Goal: Ask a question: Seek information or help from site administrators or community

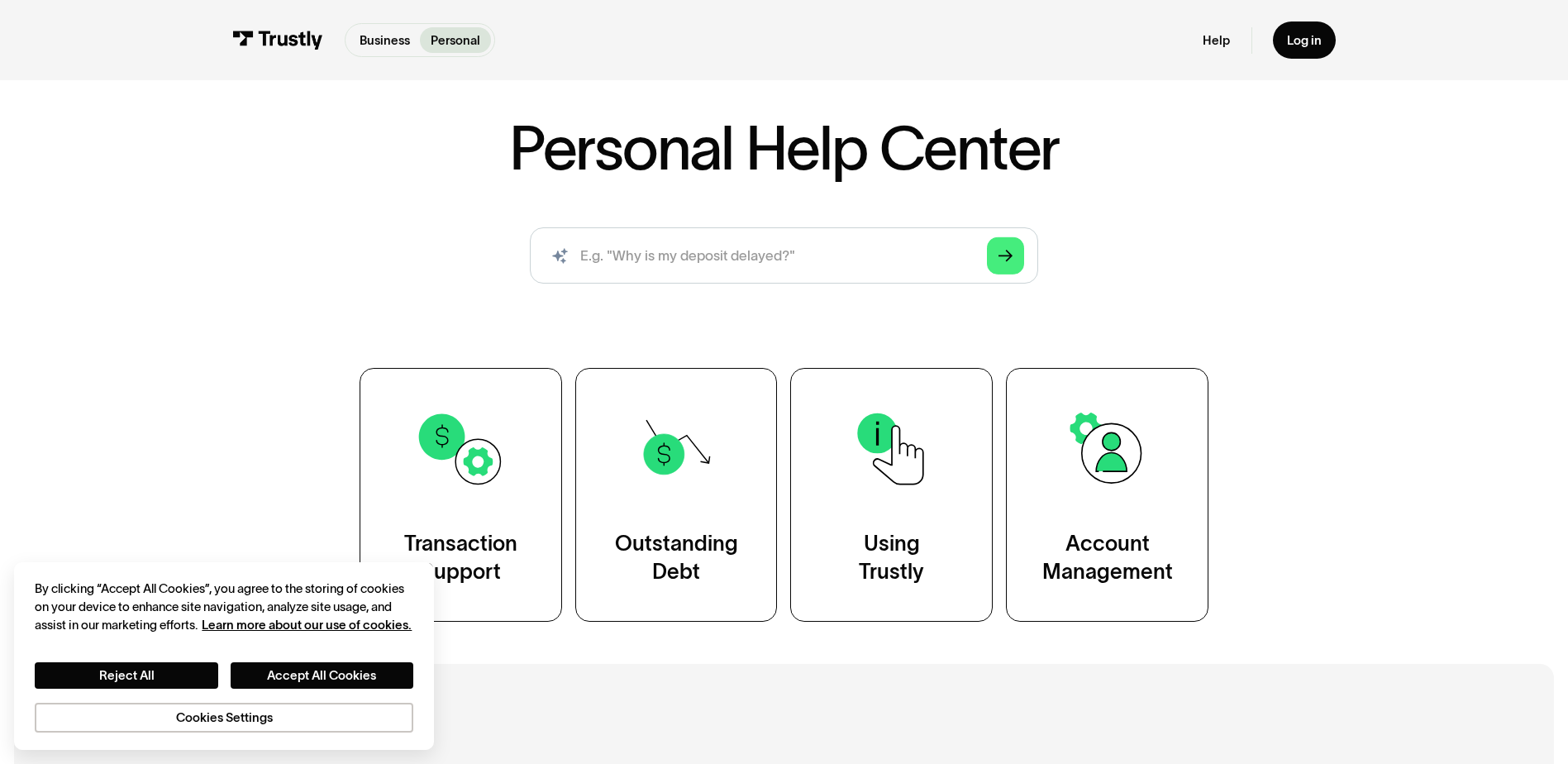
scroll to position [82, 0]
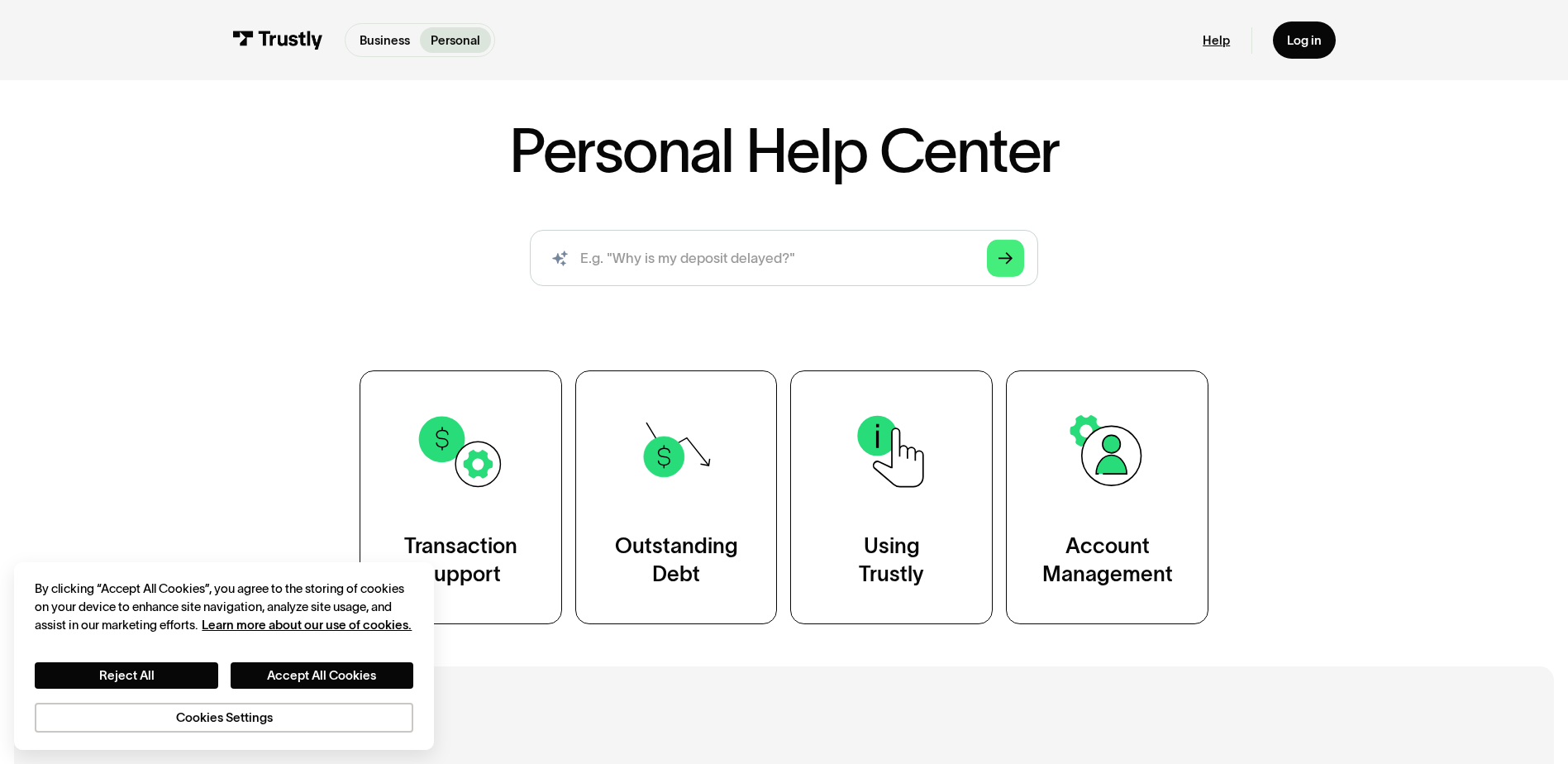
click at [1214, 46] on link "Help" at bounding box center [1216, 40] width 27 height 16
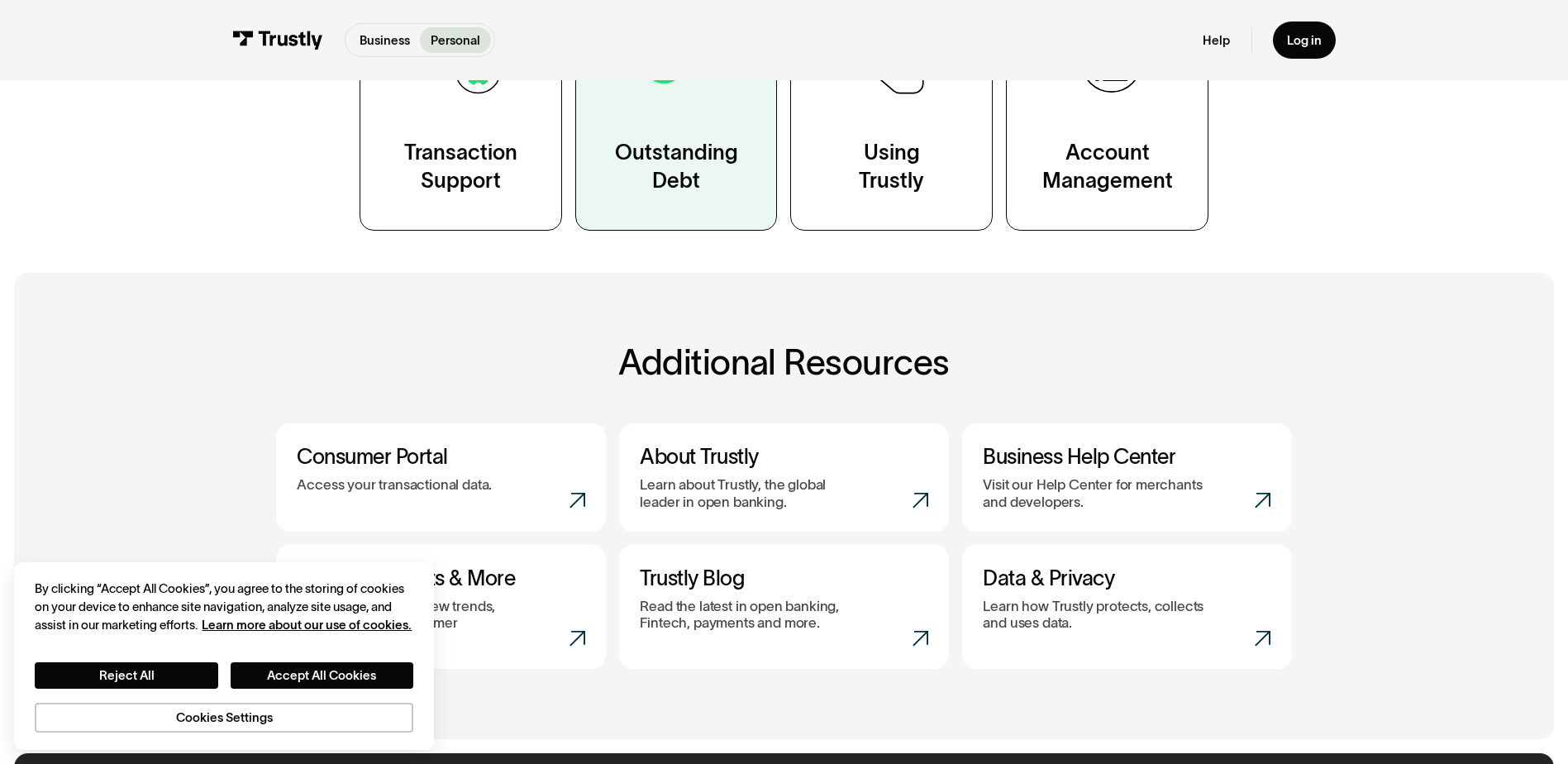
scroll to position [496, 0]
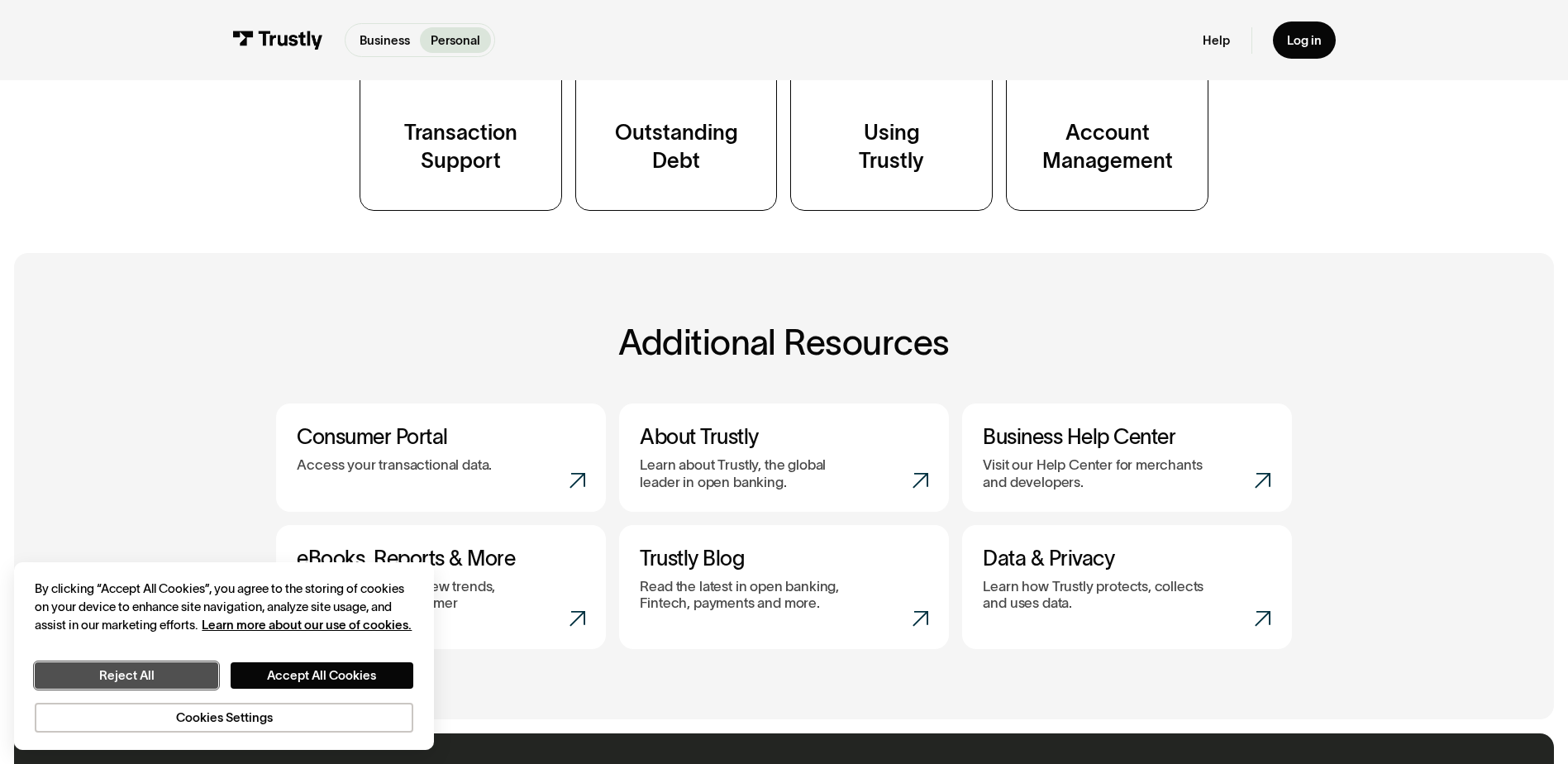
click at [143, 679] on button "Reject All" at bounding box center [126, 676] width 183 height 27
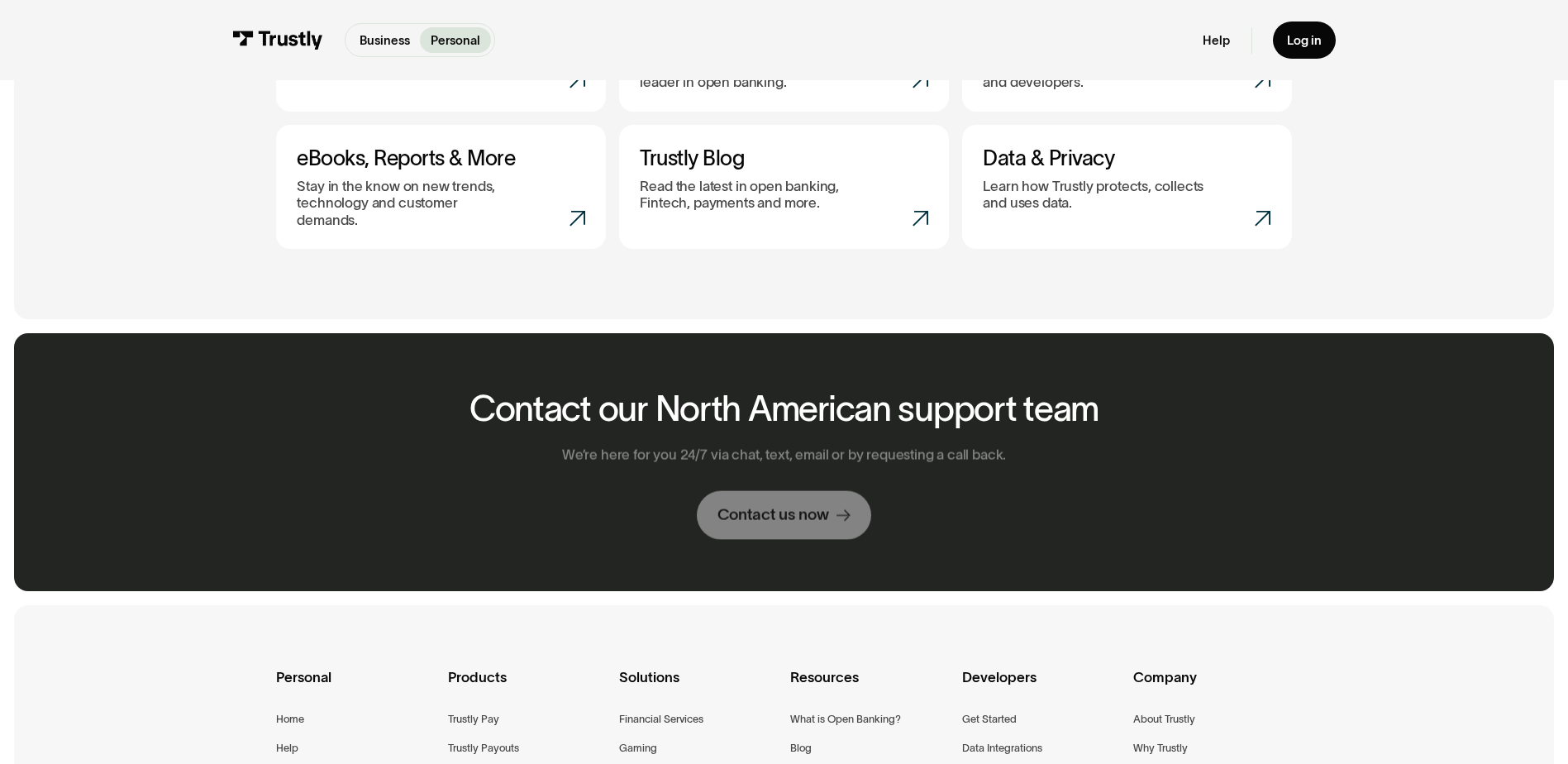
scroll to position [909, 0]
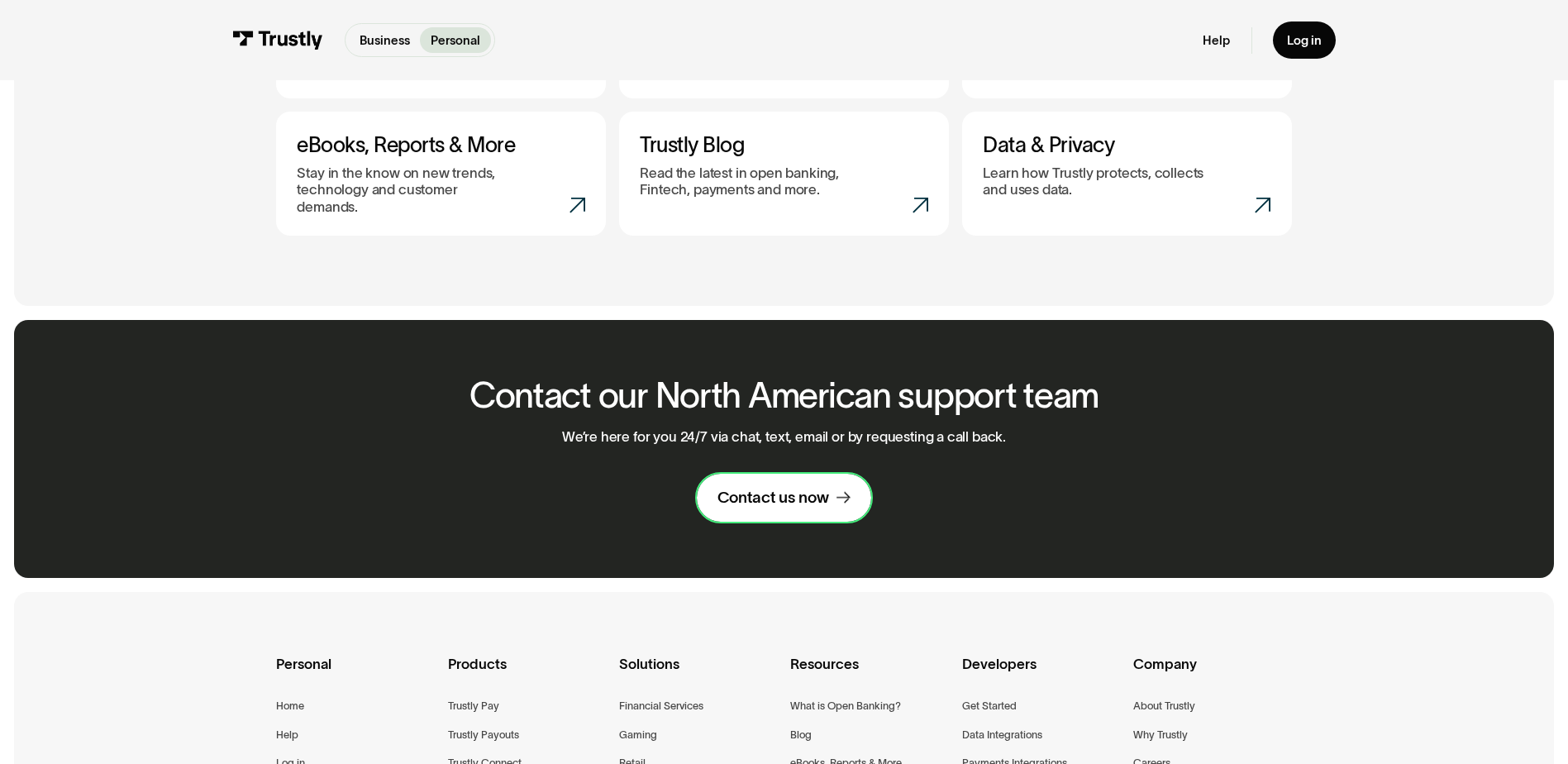
click at [764, 500] on link "Contact us now" at bounding box center [784, 498] width 174 height 49
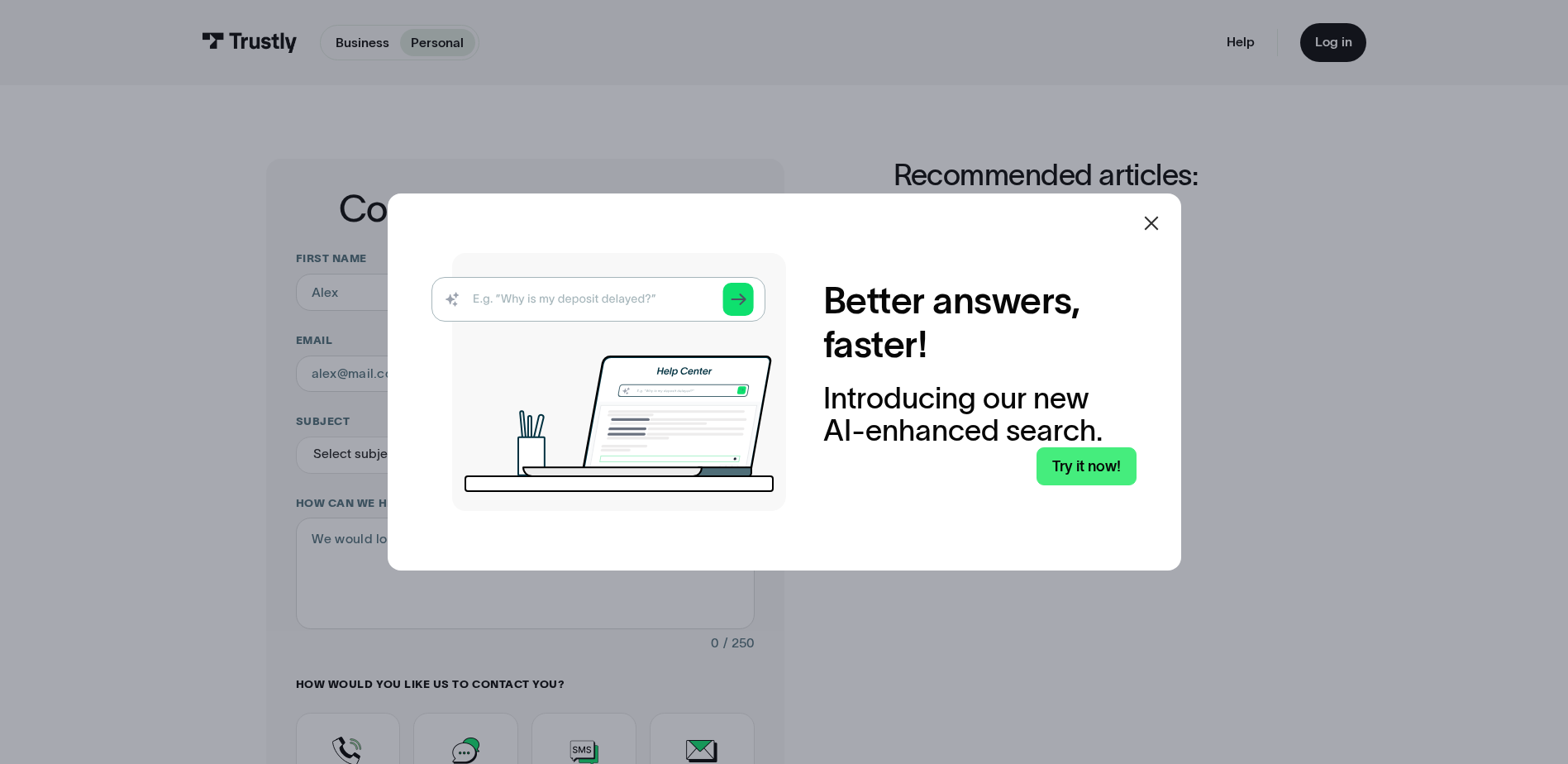
click at [589, 304] on img at bounding box center [608, 382] width 355 height 258
click at [577, 301] on img at bounding box center [608, 382] width 355 height 258
click at [742, 296] on img at bounding box center [608, 382] width 355 height 258
click at [1100, 451] on link "Try it now!" at bounding box center [1086, 467] width 100 height 39
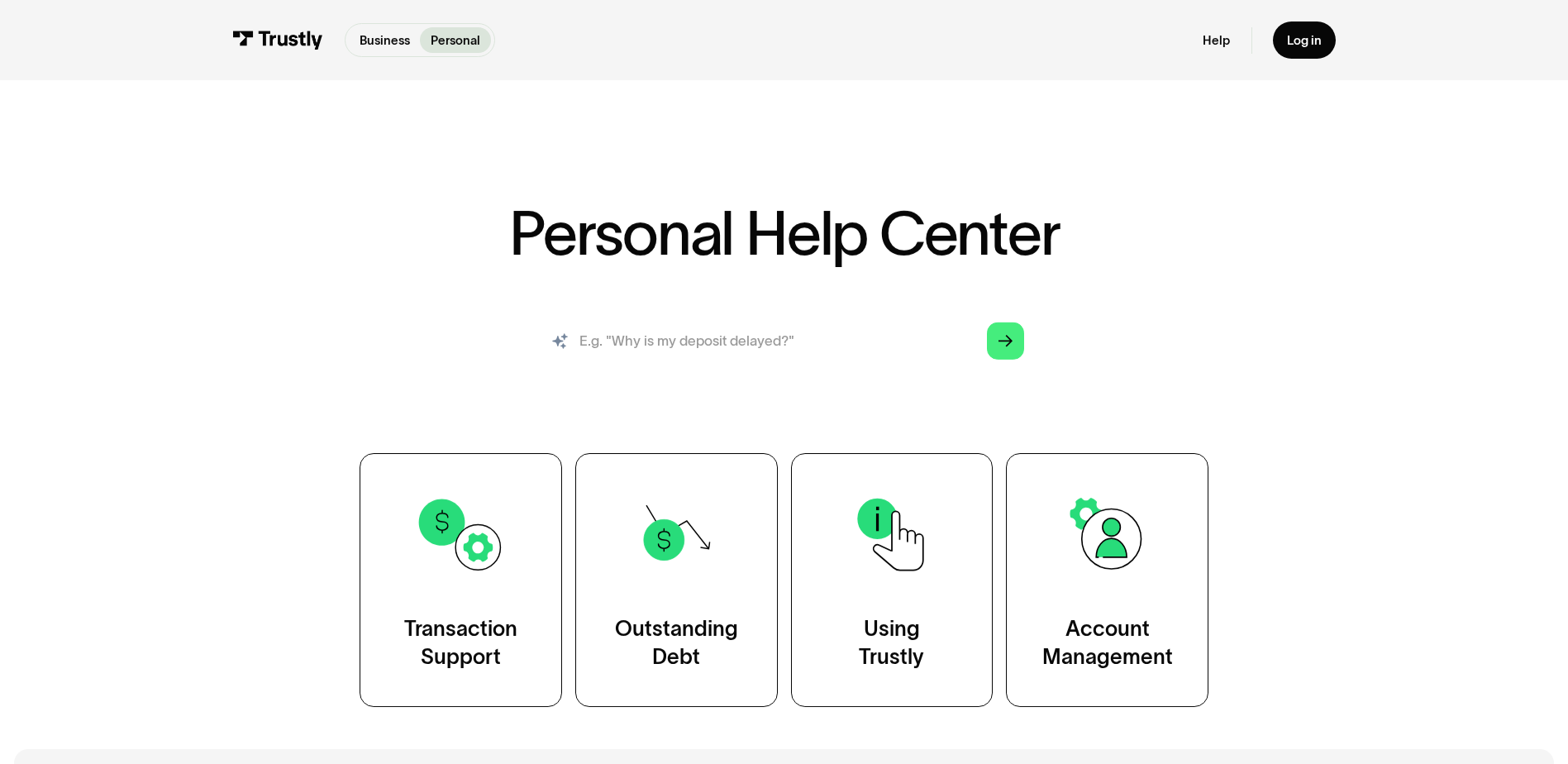
click at [761, 336] on input "search" at bounding box center [784, 340] width 508 height 57
type input "why was my deposit declined"
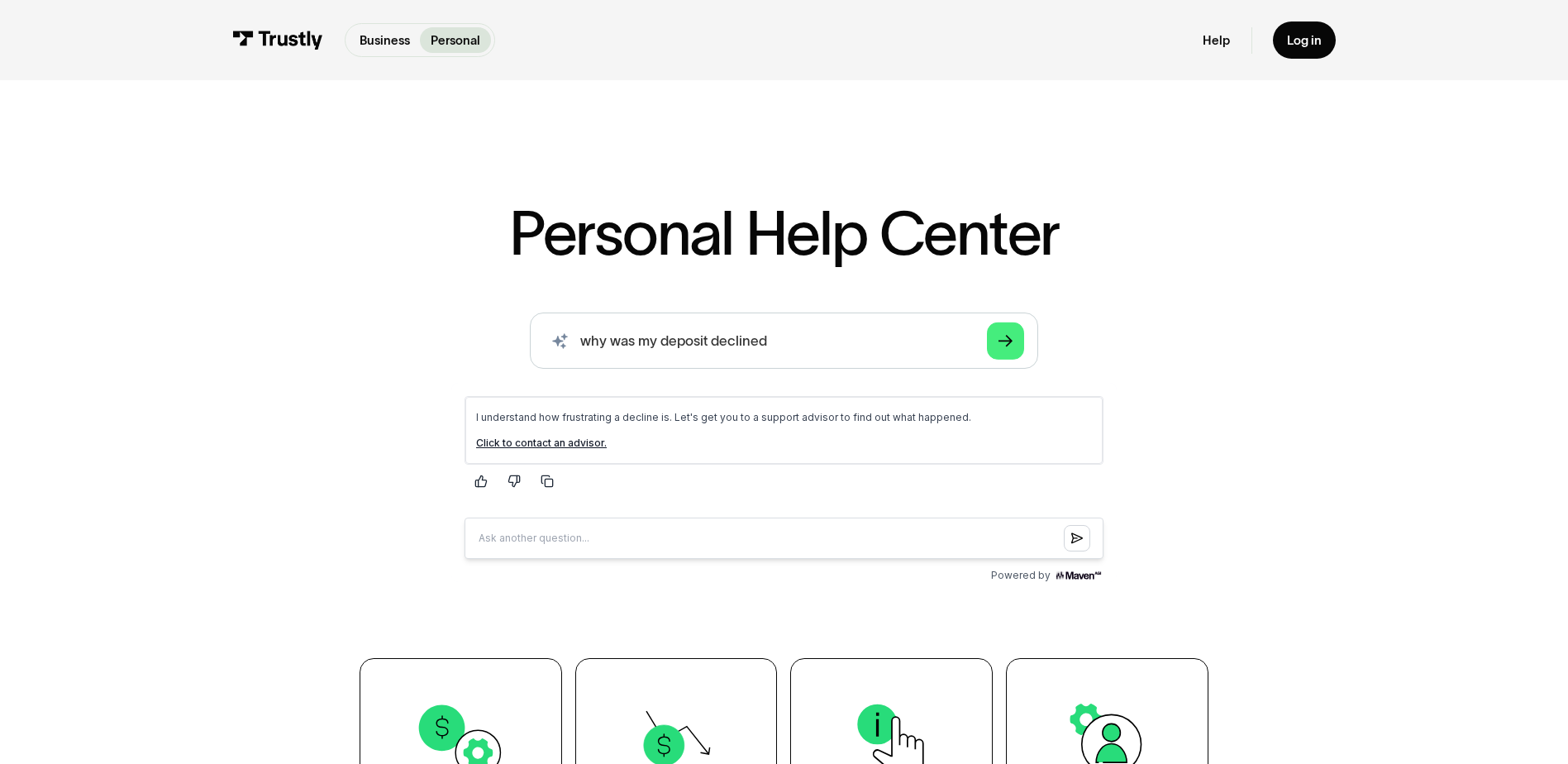
click at [578, 437] on link "Click to contact an advisor." at bounding box center [541, 443] width 131 height 12
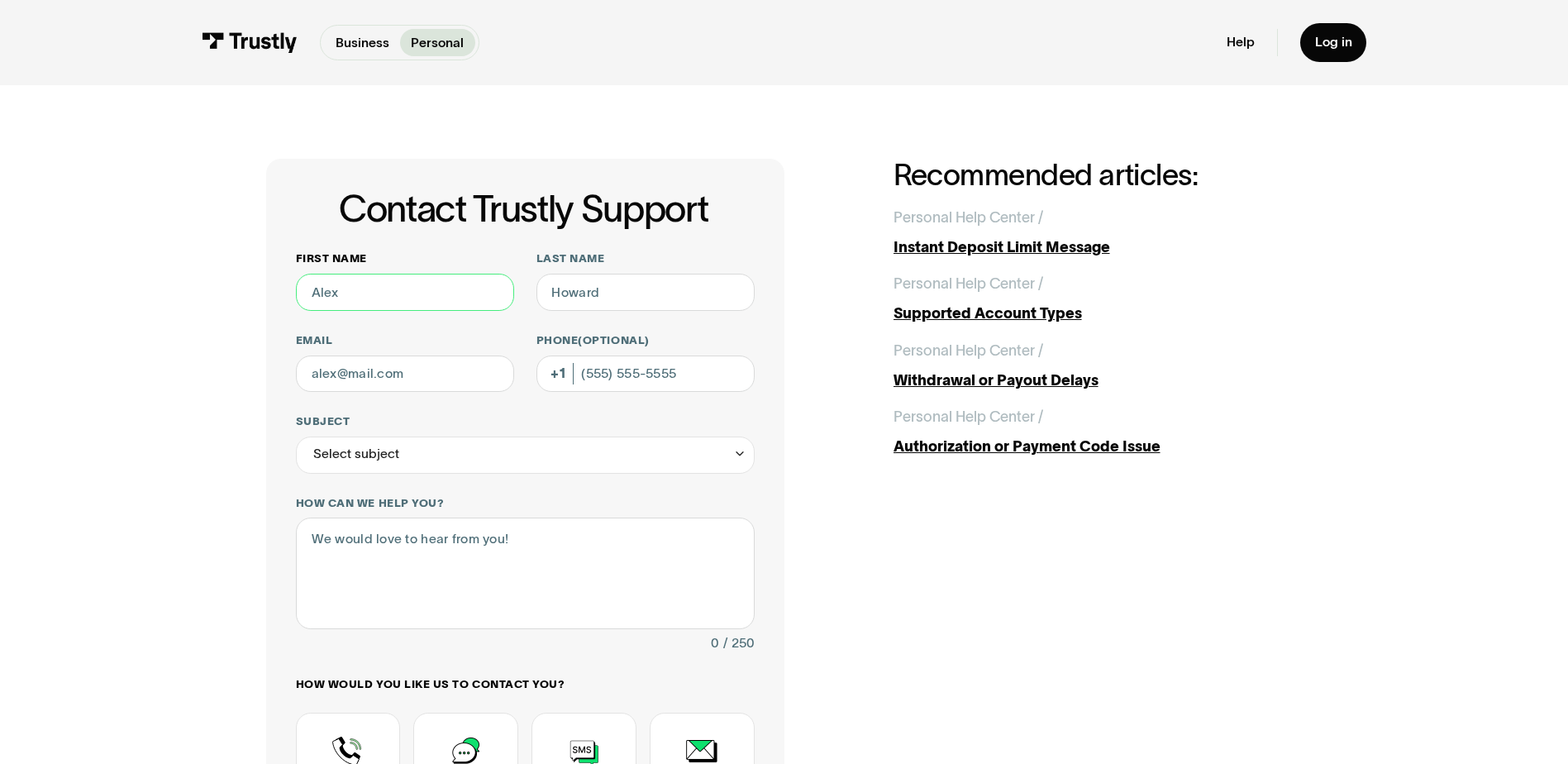
click at [400, 287] on input "First name" at bounding box center [405, 292] width 218 height 37
type input "[PERSON_NAME]"
type input "Hung"
type input "[PERSON_NAME][EMAIL_ADDRESS][DOMAIN_NAME]"
type input "[PHONE_NUMBER]"
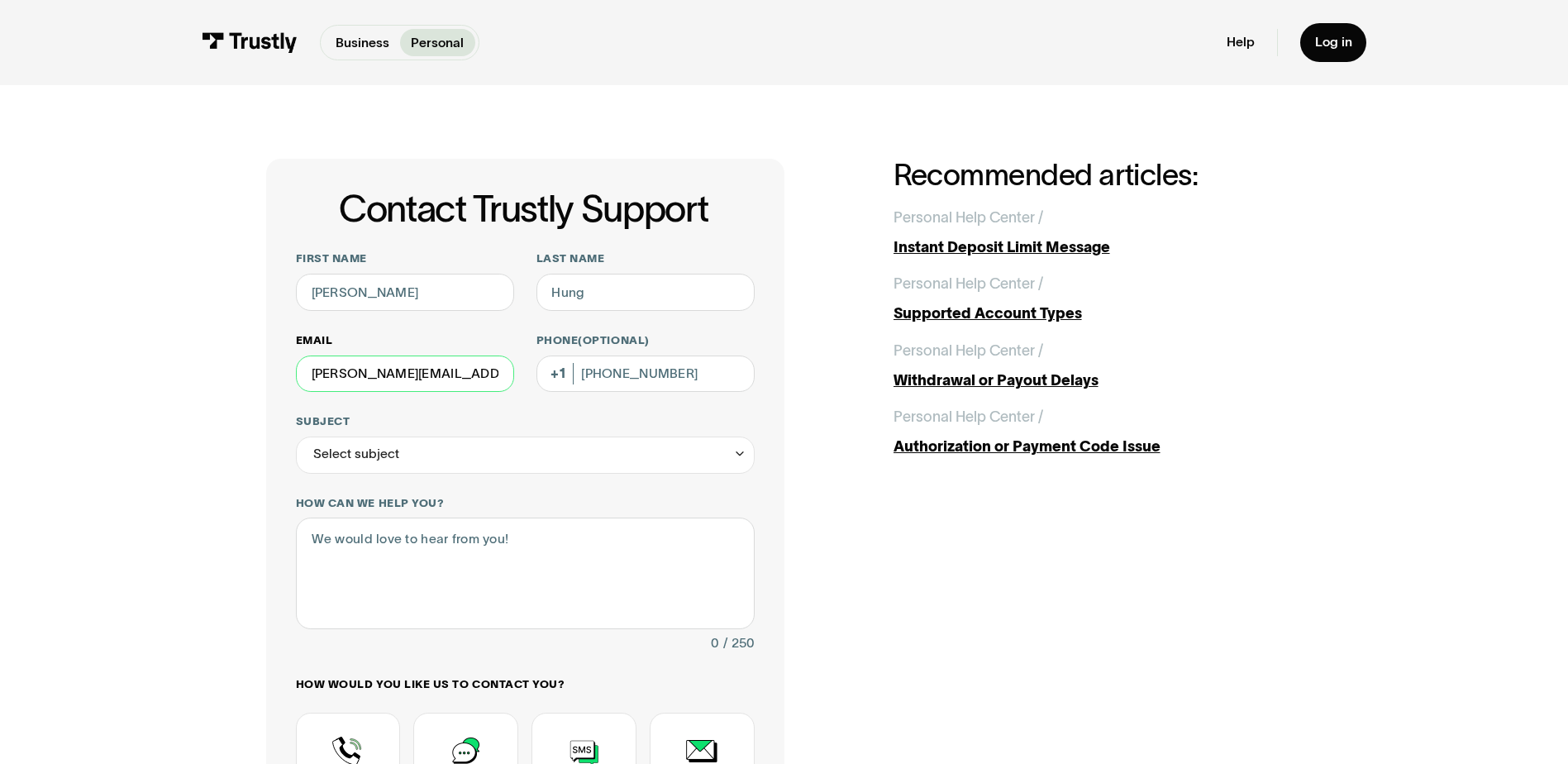
drag, startPoint x: 471, startPoint y: 371, endPoint x: 301, endPoint y: 371, distance: 170.0
click at [301, 371] on input "[PERSON_NAME][EMAIL_ADDRESS][DOMAIN_NAME]" at bounding box center [405, 374] width 218 height 37
click at [412, 286] on input "[PERSON_NAME]" at bounding box center [405, 292] width 218 height 37
click at [390, 306] on input "First name" at bounding box center [405, 292] width 218 height 37
type input "[PERSON_NAME]"
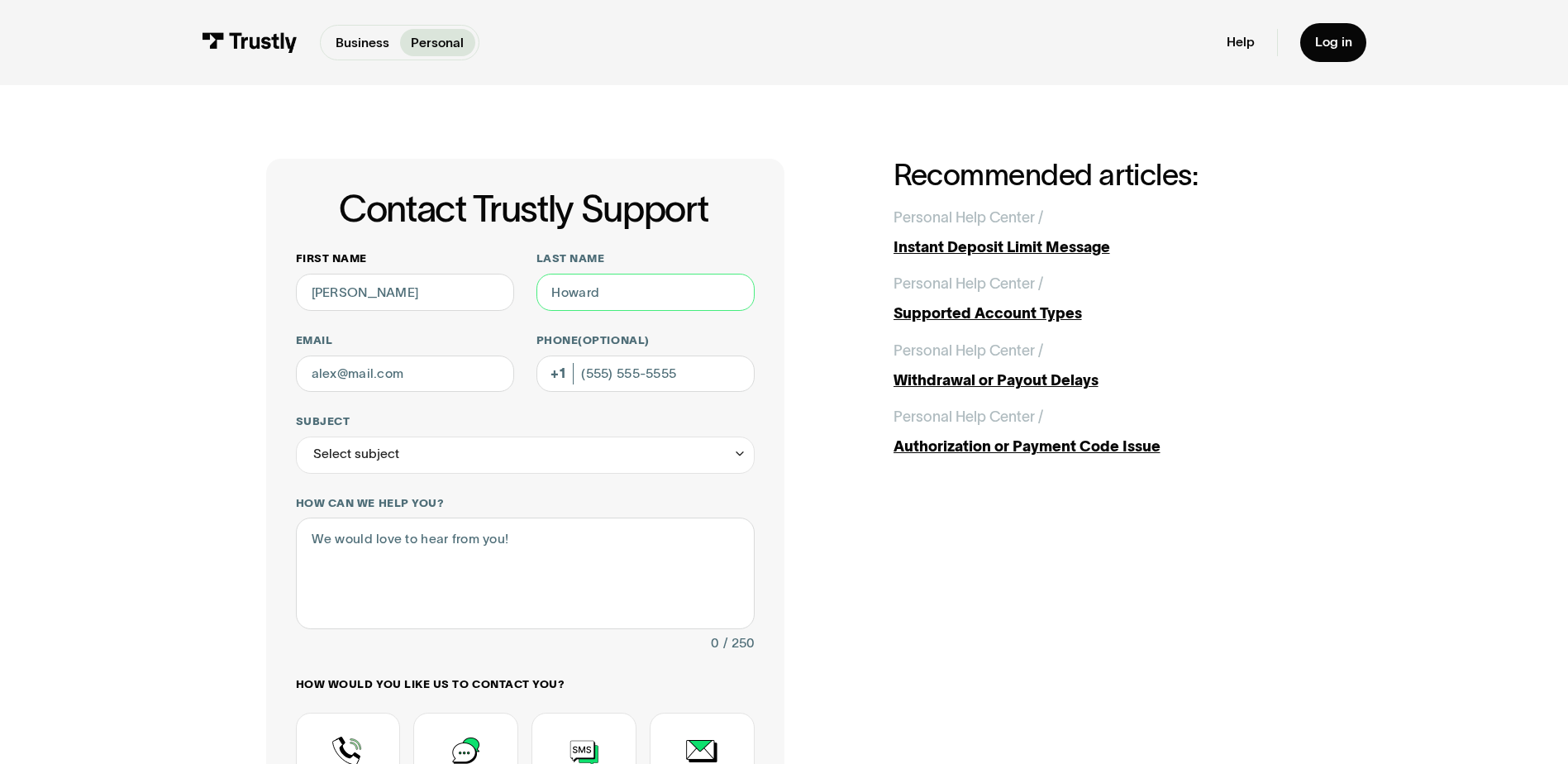
type input "Hung"
type input "[EMAIL_ADDRESS][DOMAIN_NAME]"
type input "[PHONE_NUMBER]"
drag, startPoint x: 692, startPoint y: 382, endPoint x: 554, endPoint y: 388, distance: 138.1
click at [554, 388] on input "[PHONE_NUMBER]" at bounding box center [646, 374] width 218 height 37
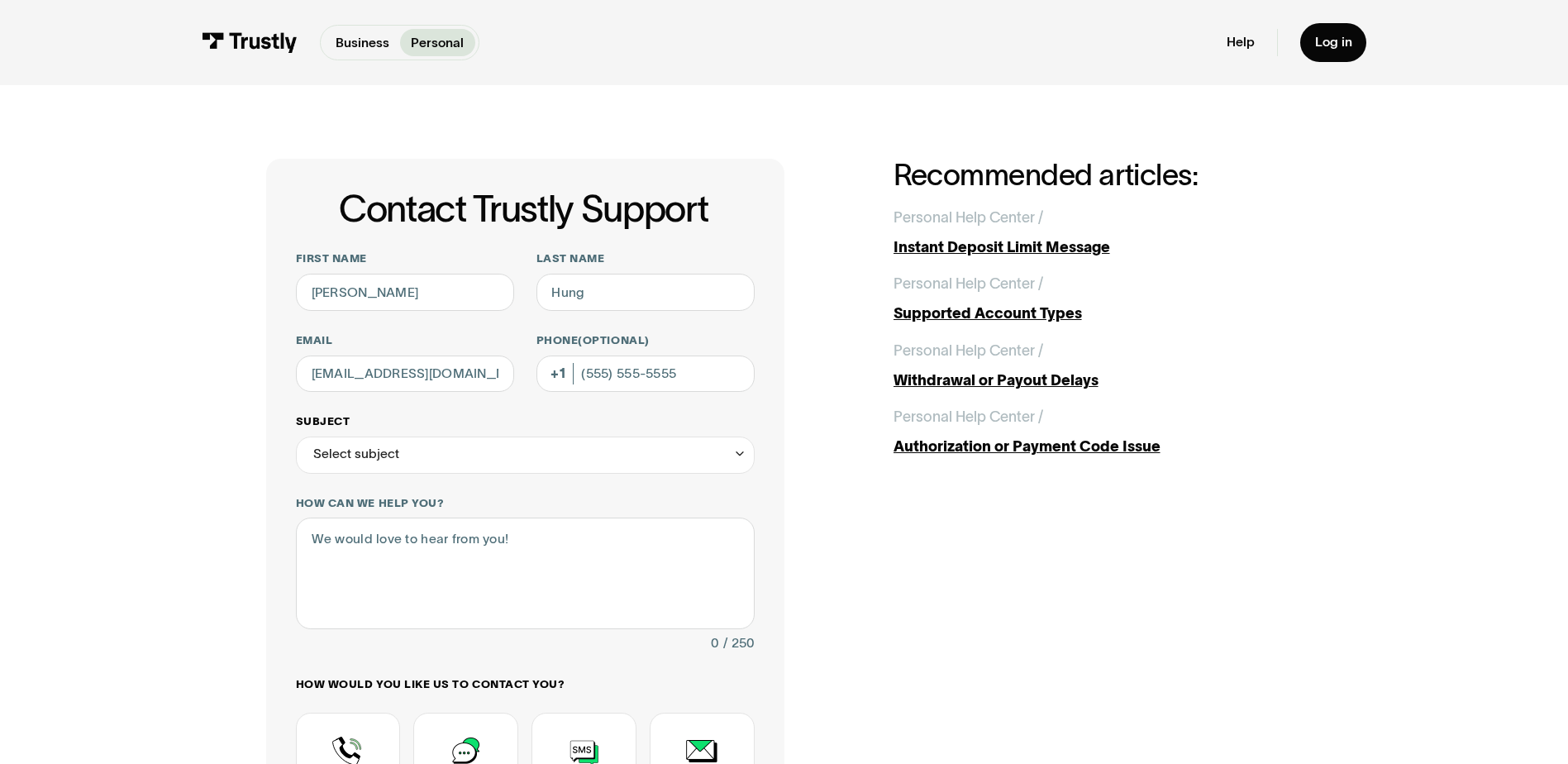
click at [551, 426] on label "Subject" at bounding box center [525, 421] width 459 height 15
click at [551, 437] on input "Subject" at bounding box center [525, 455] width 459 height 37
click at [548, 458] on div "Select subject" at bounding box center [525, 455] width 459 height 37
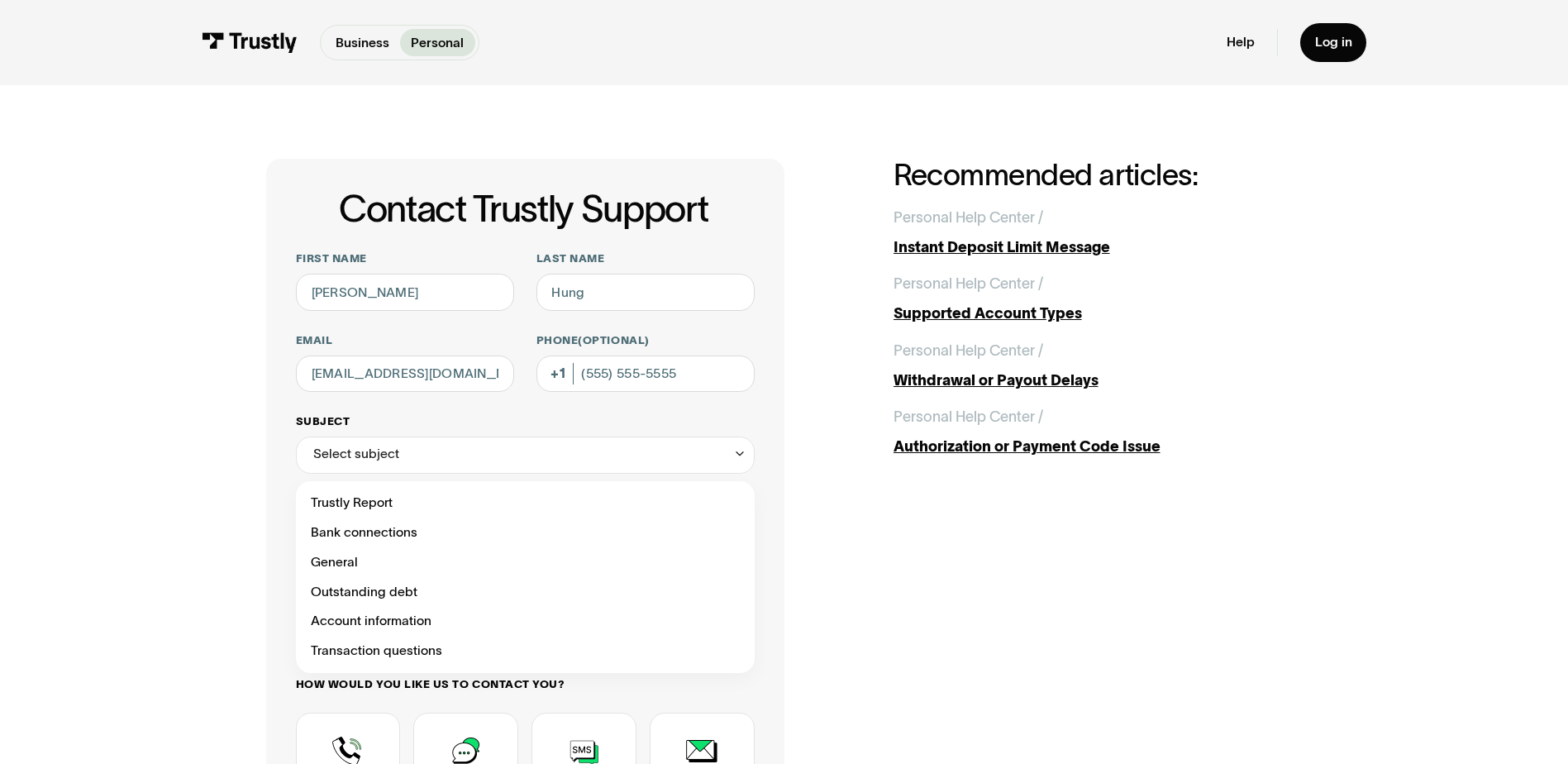
click at [548, 458] on div "Select subject" at bounding box center [525, 455] width 459 height 37
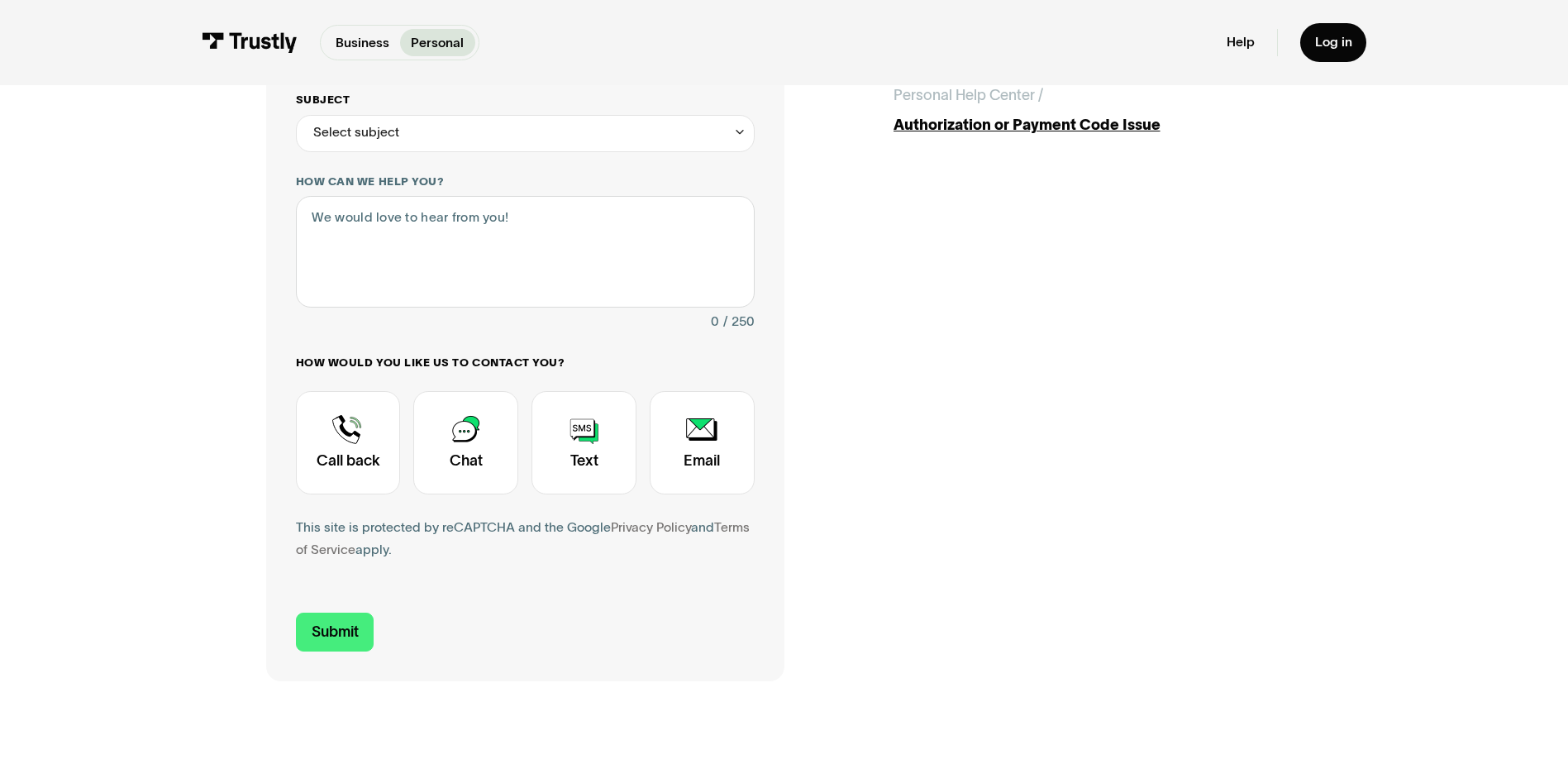
scroll to position [331, 0]
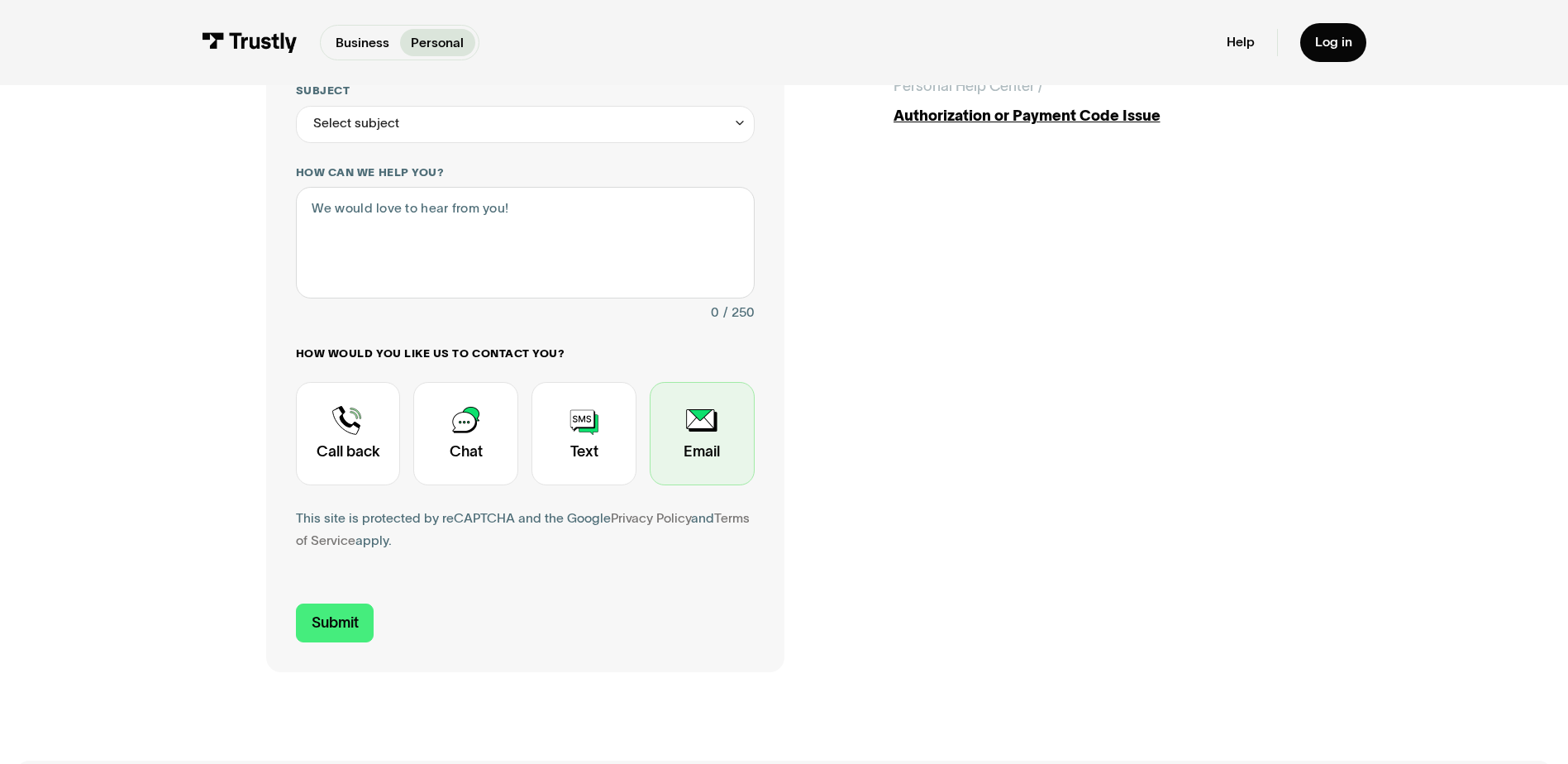
click at [707, 460] on div "Contact Trustly Support" at bounding box center [702, 433] width 105 height 103
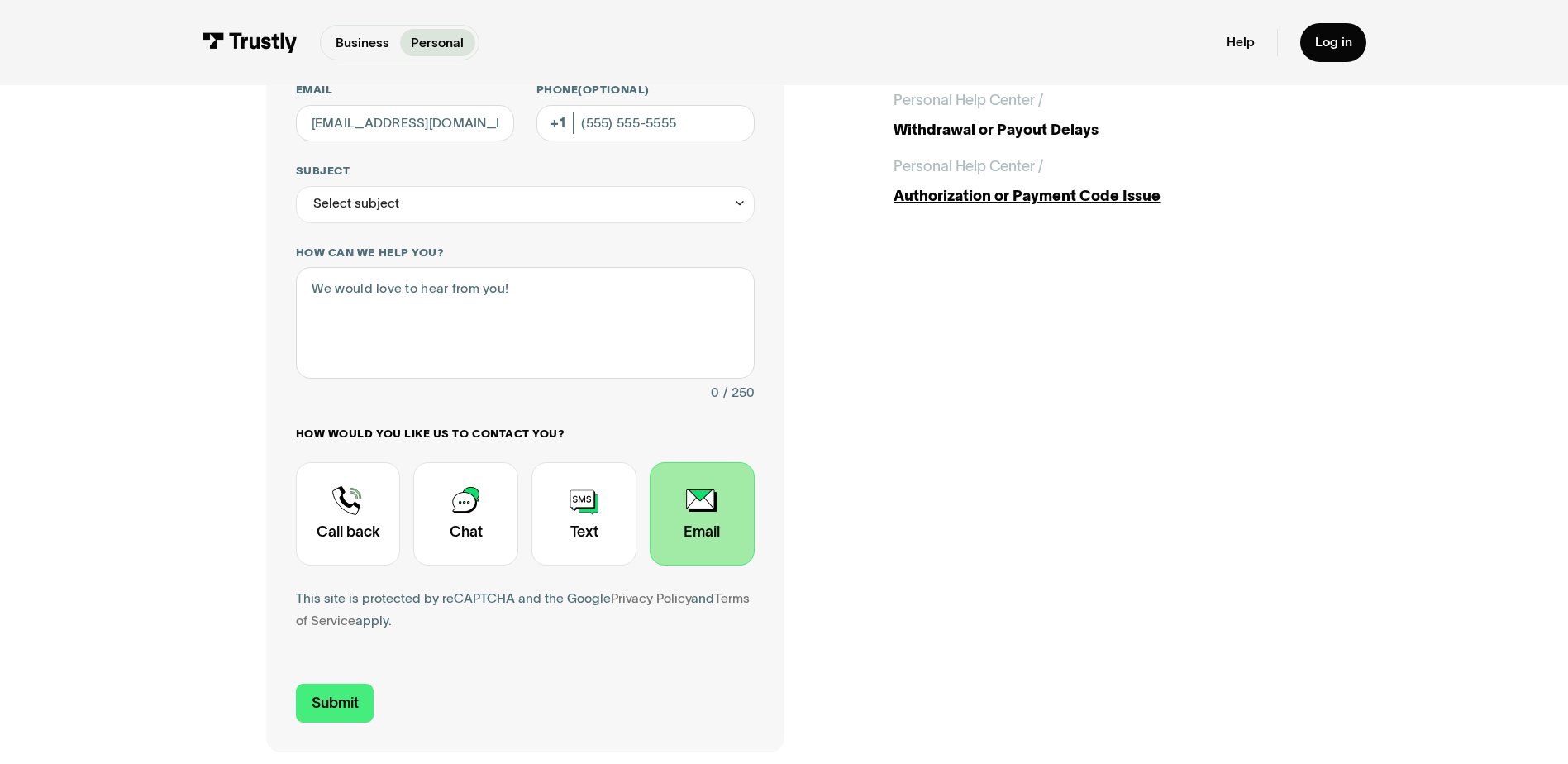
scroll to position [248, 0]
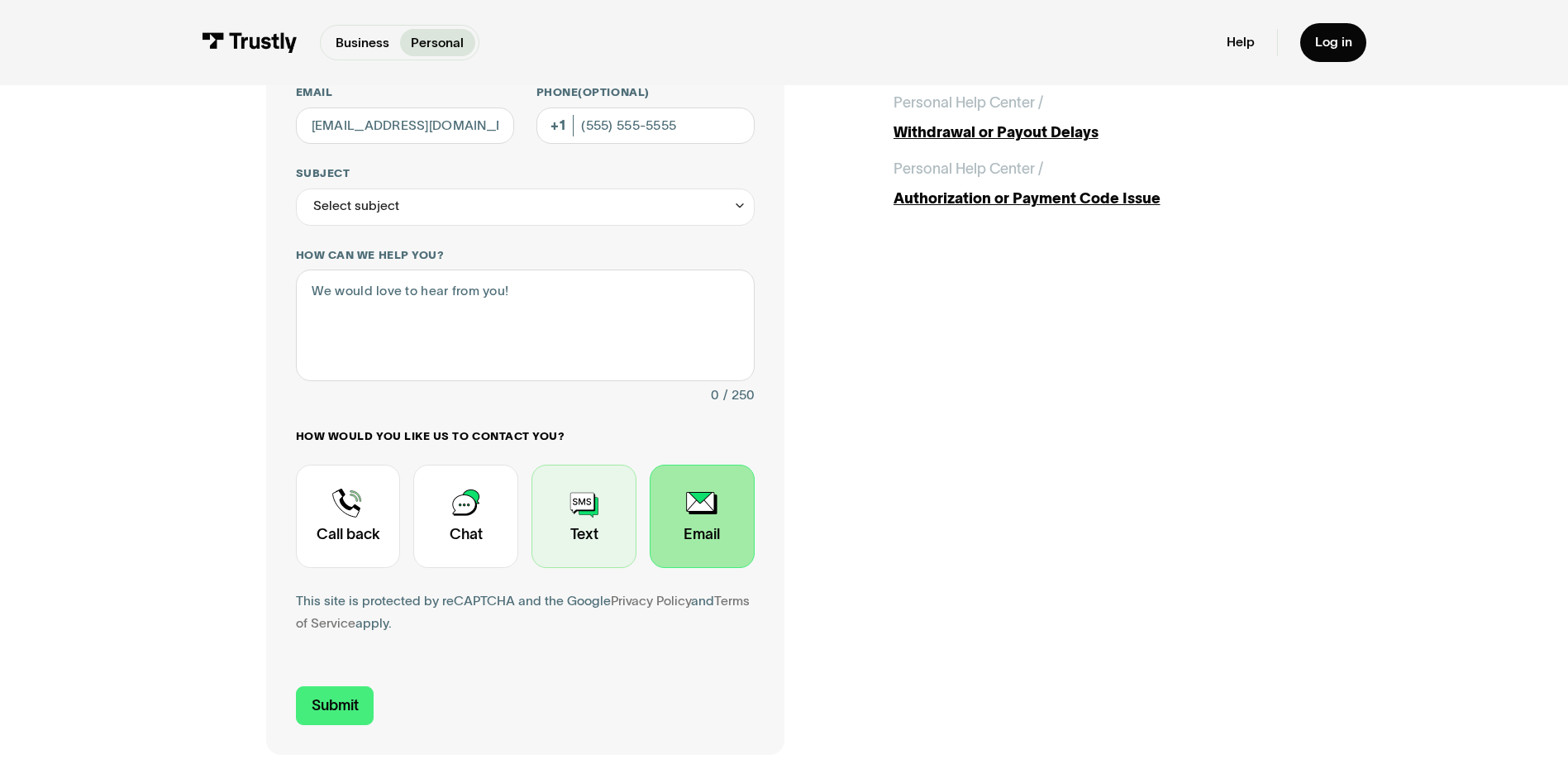
click at [616, 517] on div "Contact Trustly Support" at bounding box center [584, 516] width 105 height 103
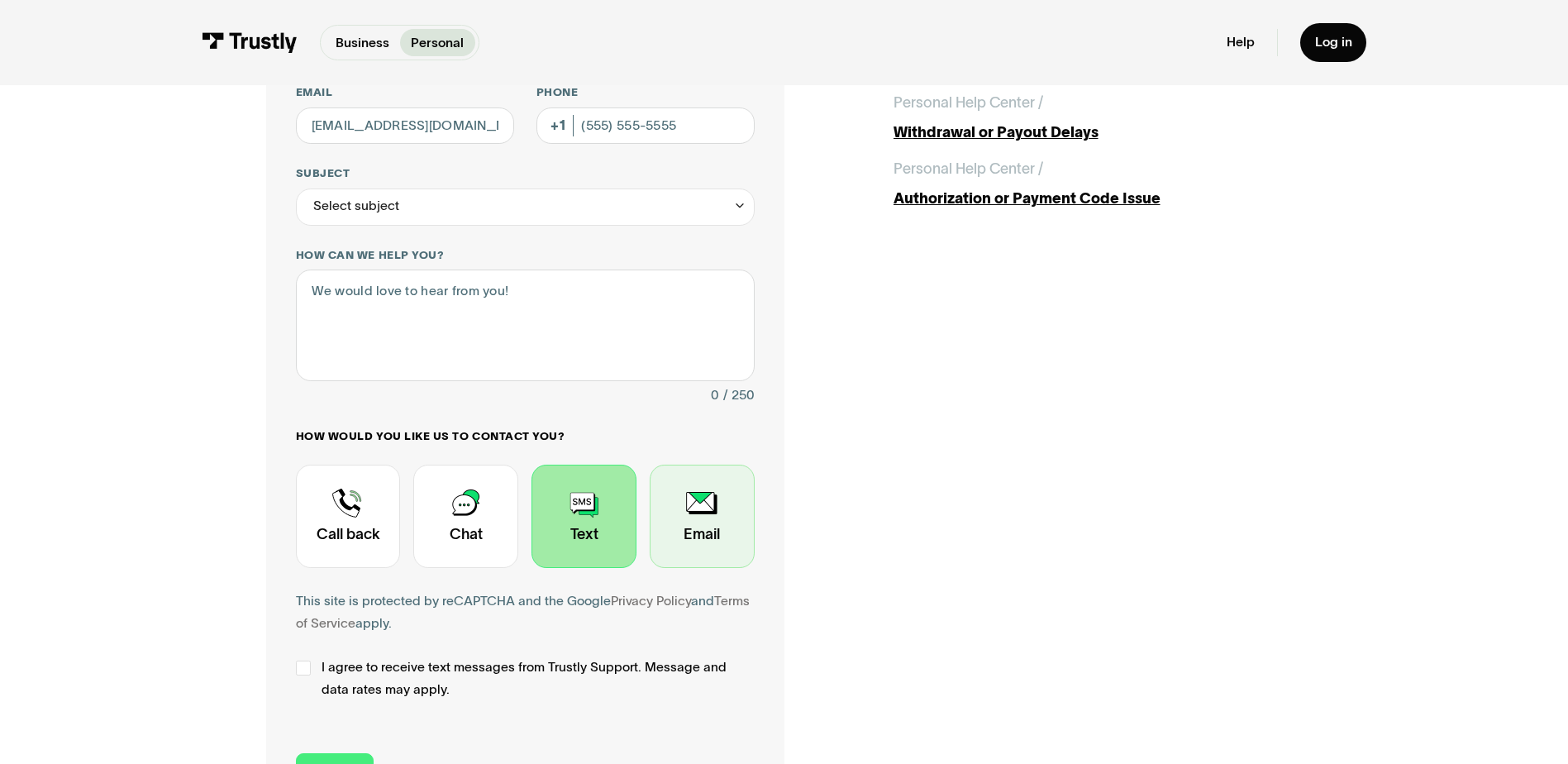
click at [701, 522] on div "Contact Trustly Support" at bounding box center [702, 516] width 105 height 103
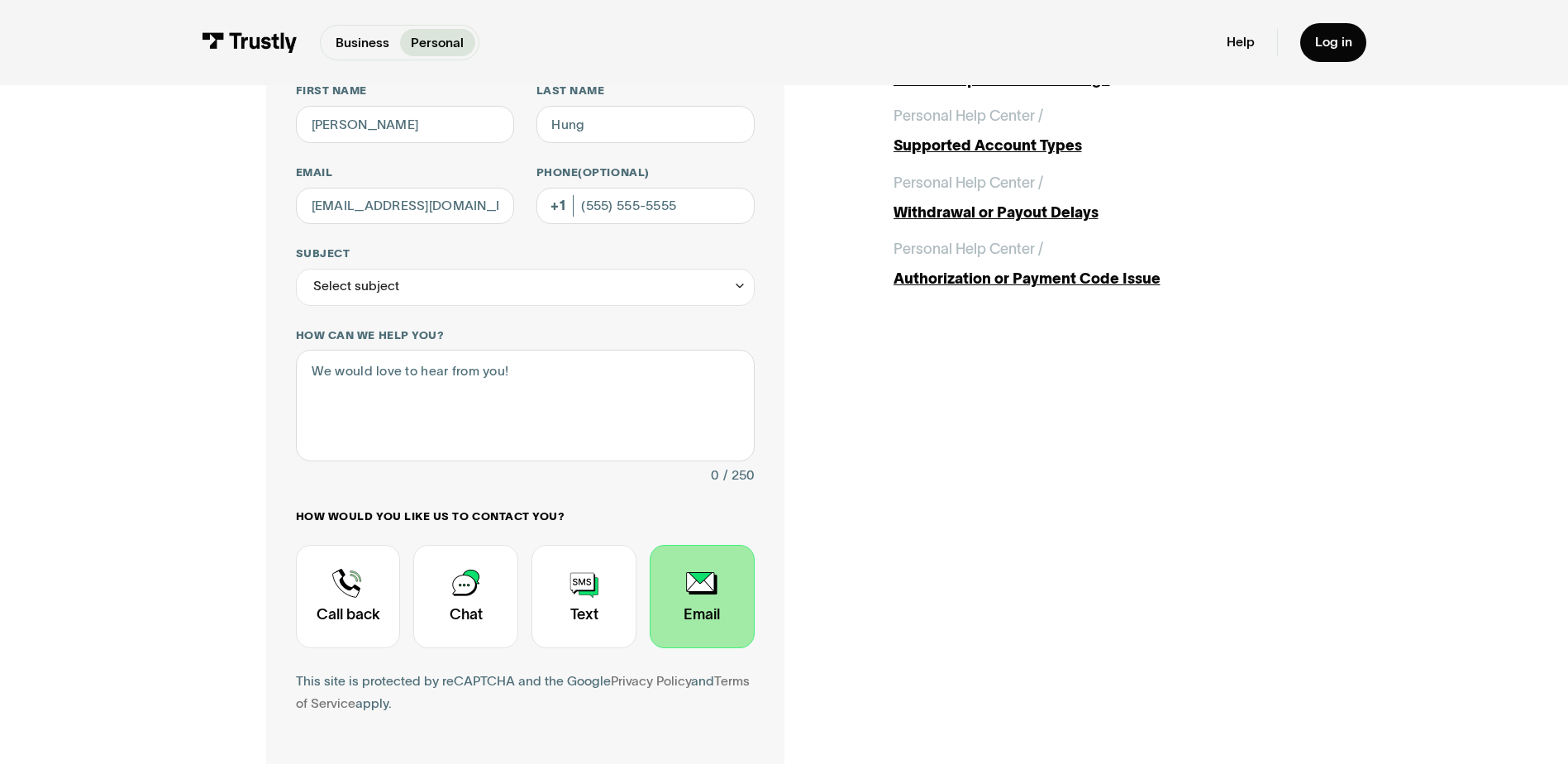
scroll to position [165, 0]
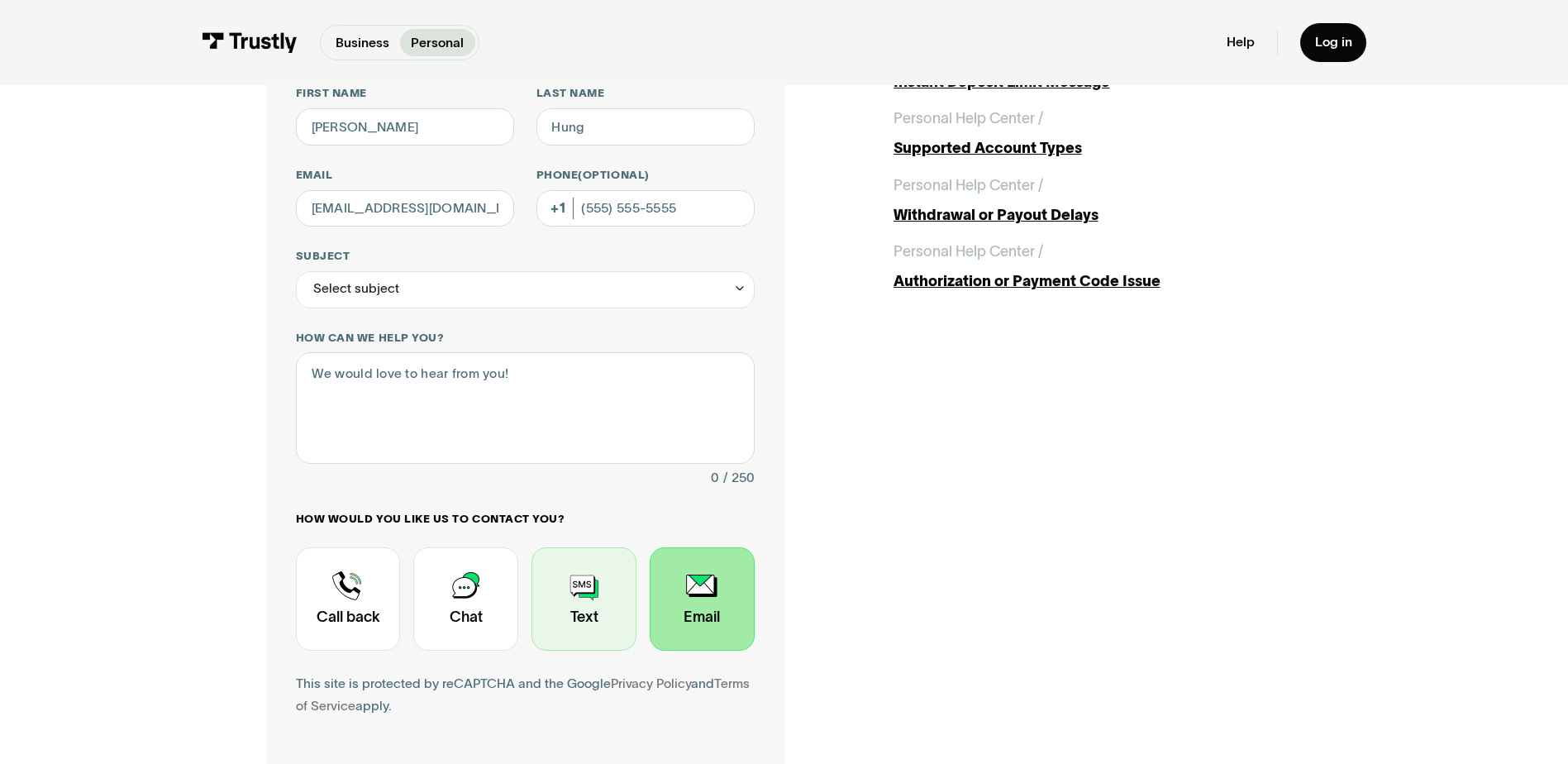
click at [573, 590] on div "Contact Trustly Support" at bounding box center [584, 599] width 105 height 103
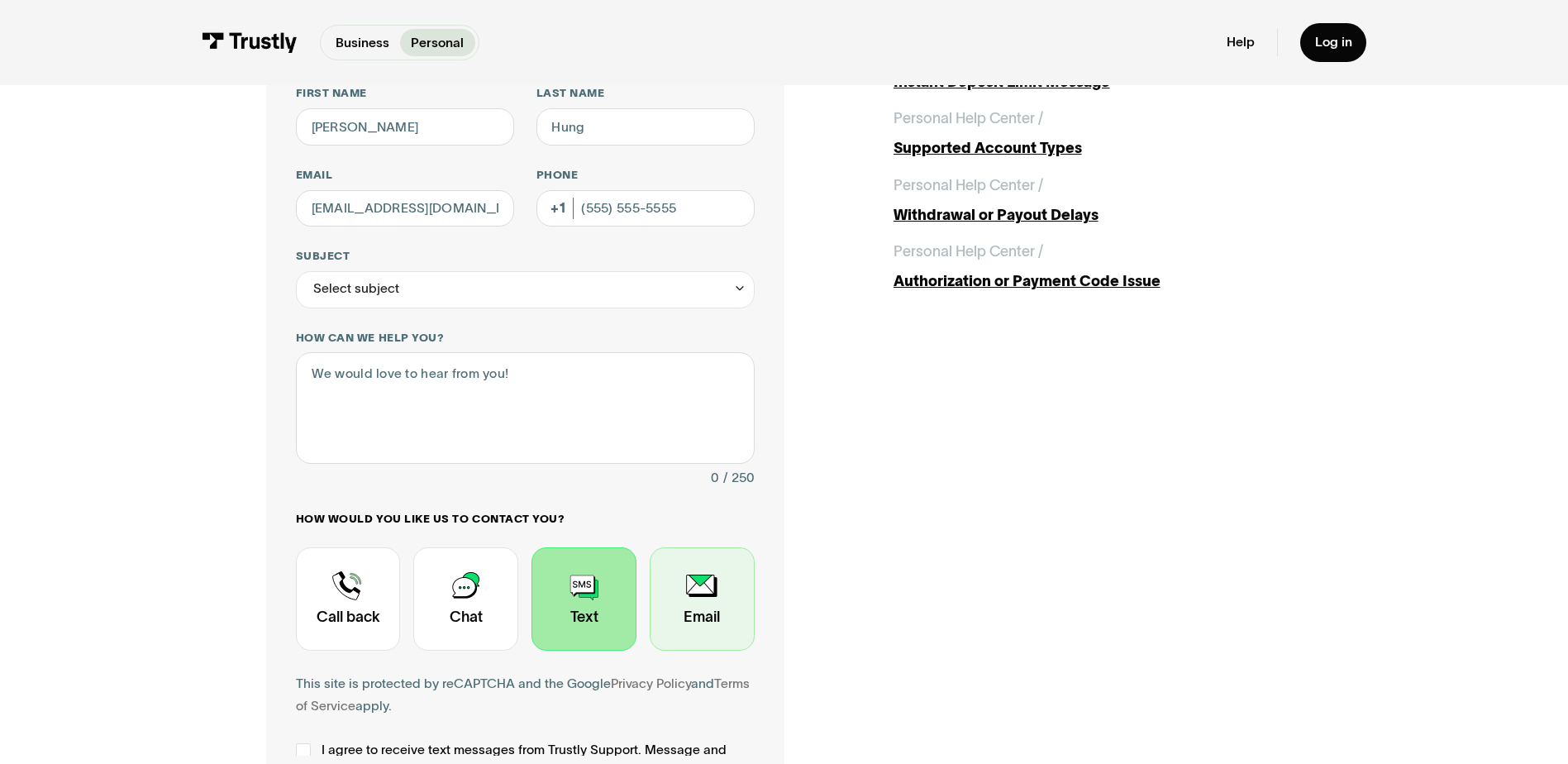
click at [696, 608] on div "Contact Trustly Support" at bounding box center [702, 599] width 105 height 103
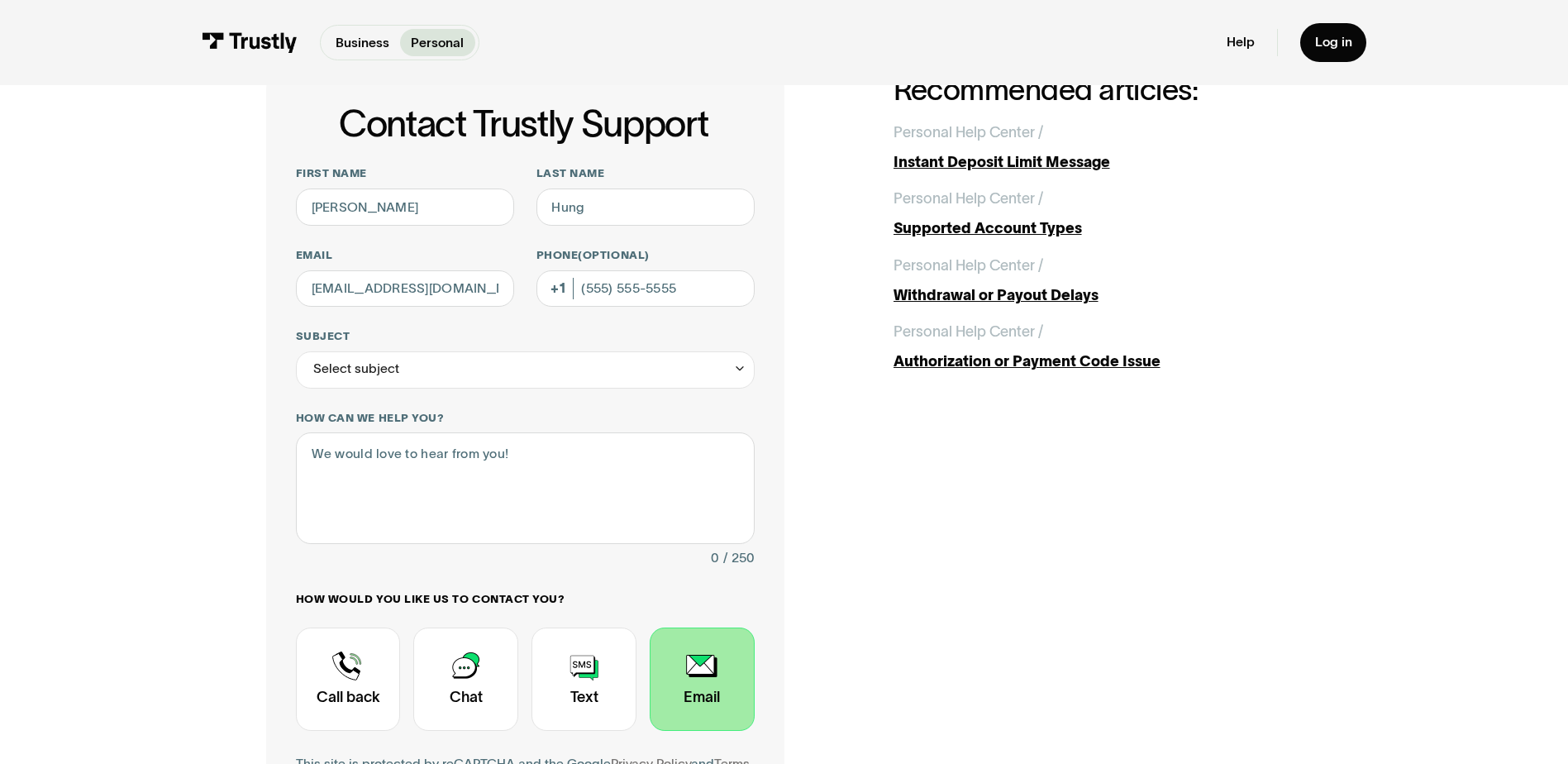
scroll to position [82, 0]
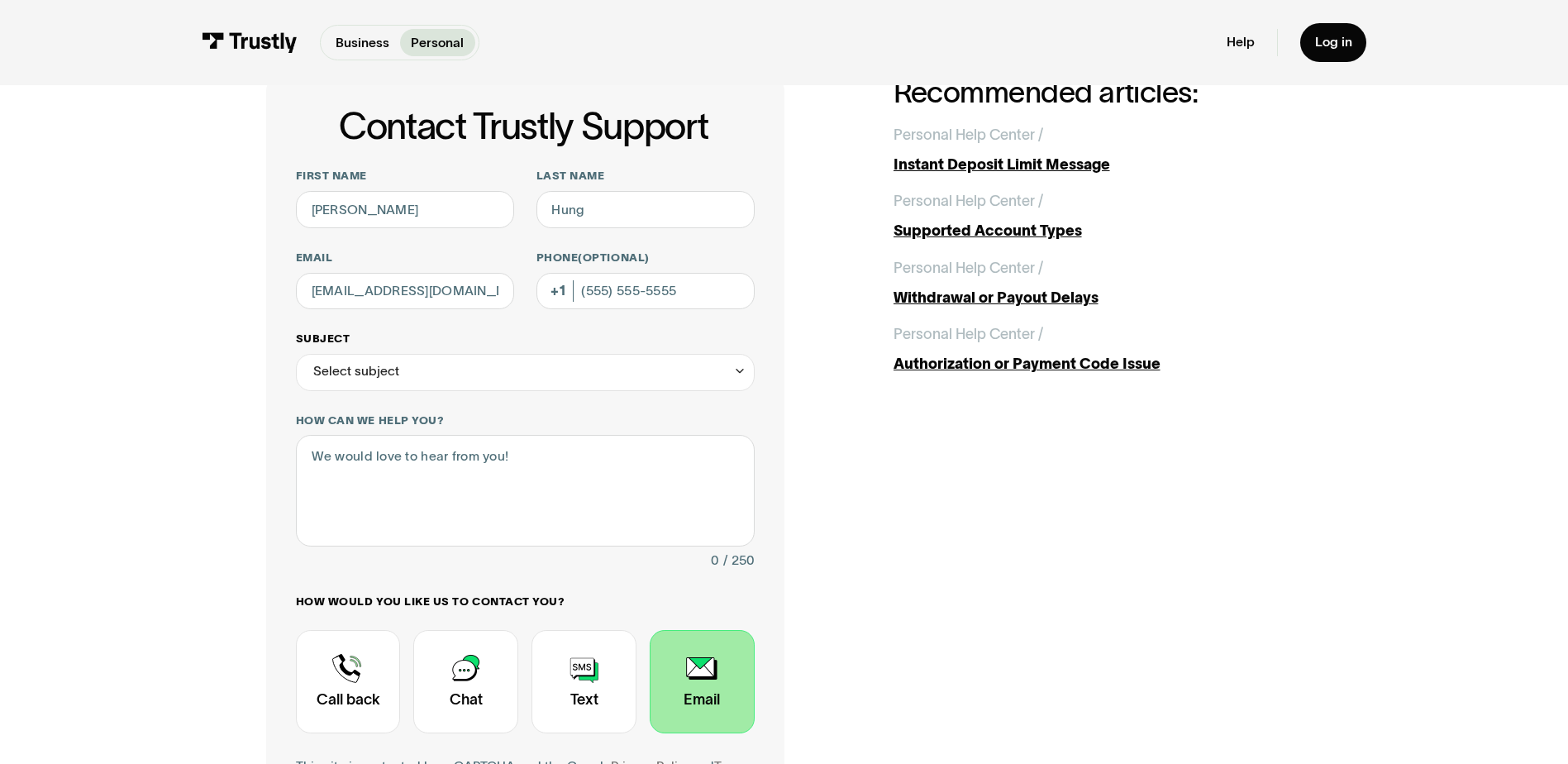
click at [493, 386] on div "Select subject" at bounding box center [525, 372] width 459 height 37
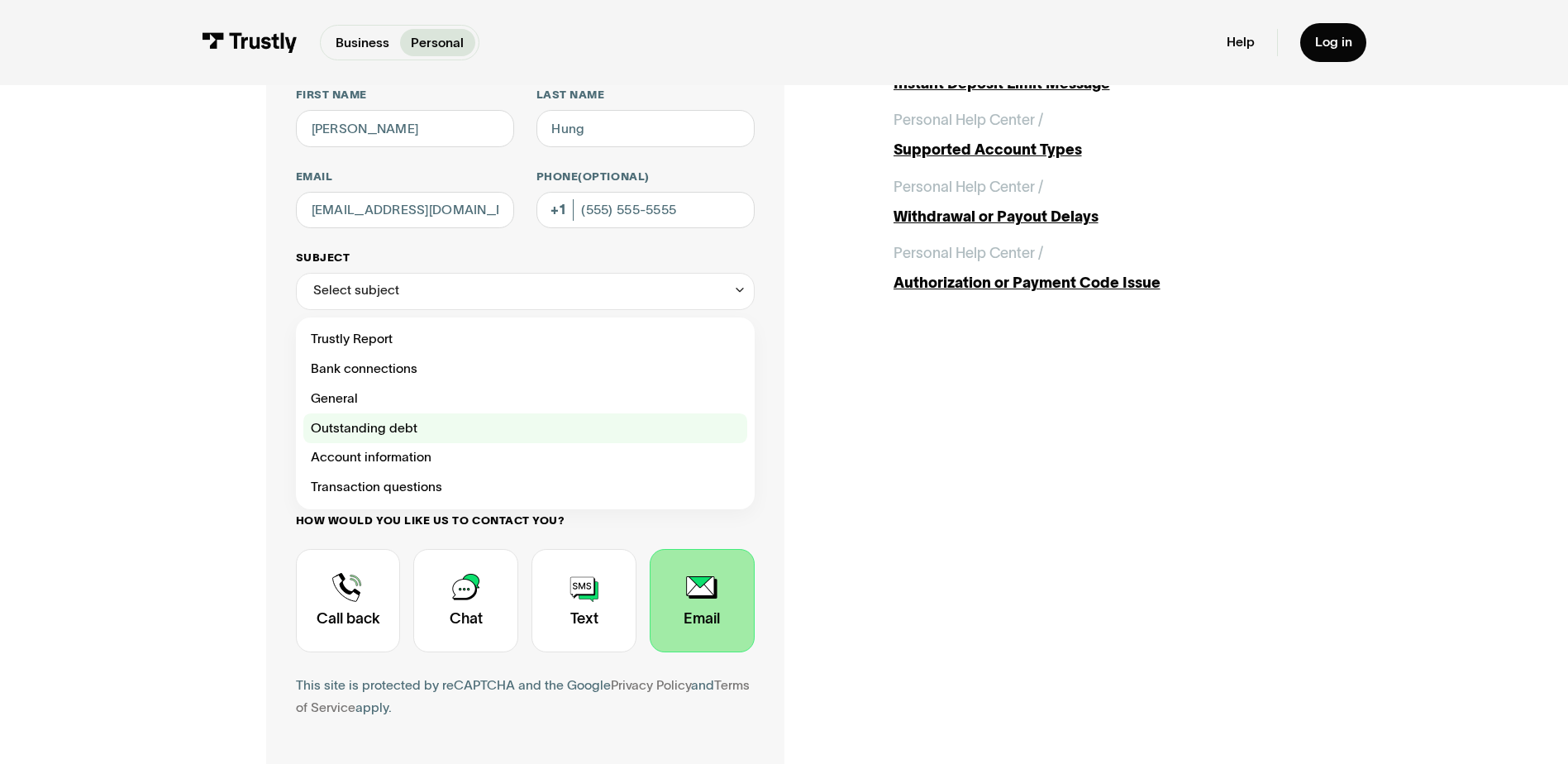
scroll to position [165, 0]
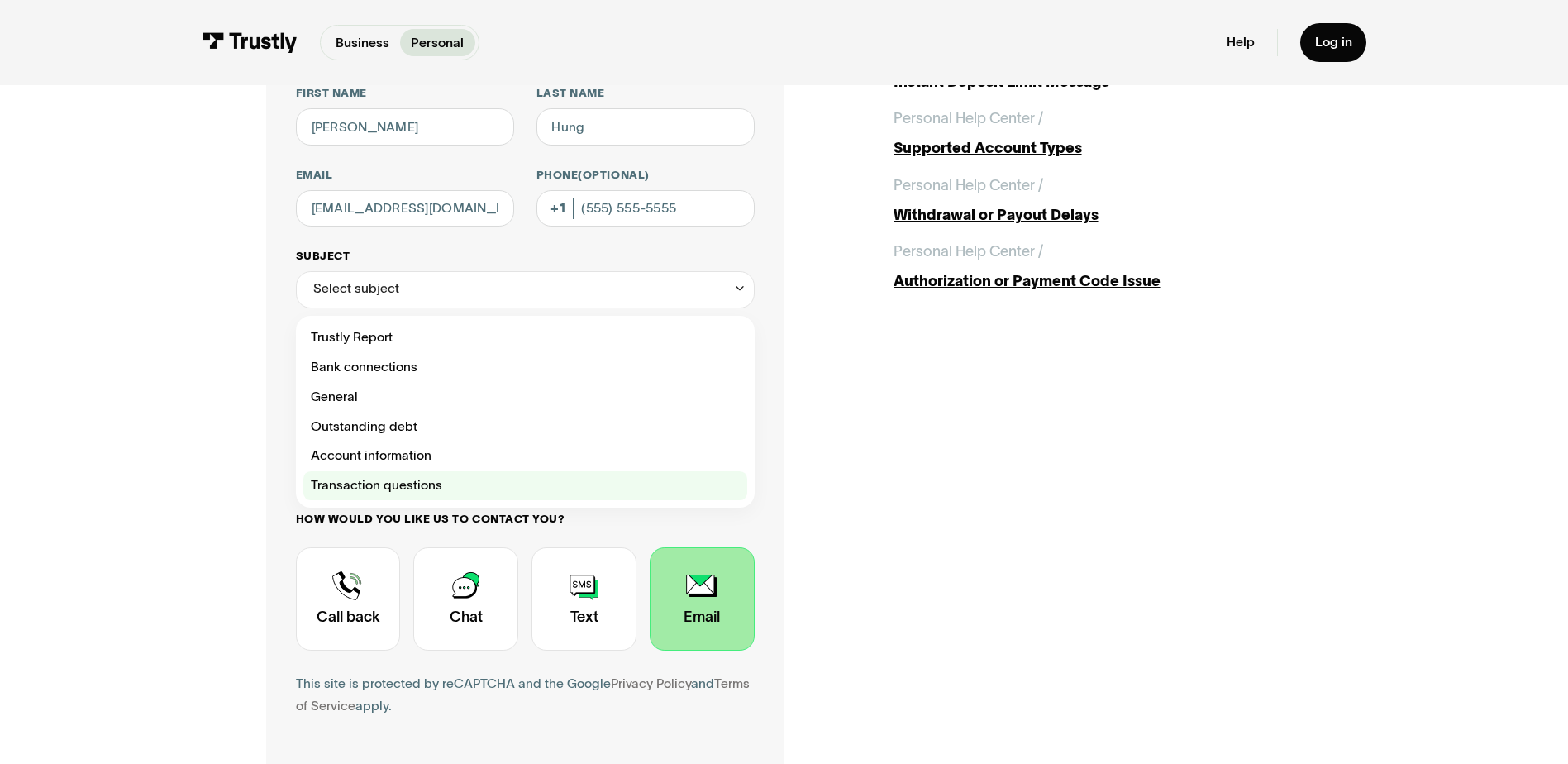
click at [427, 482] on div "Contact Trustly Support" at bounding box center [525, 486] width 444 height 30
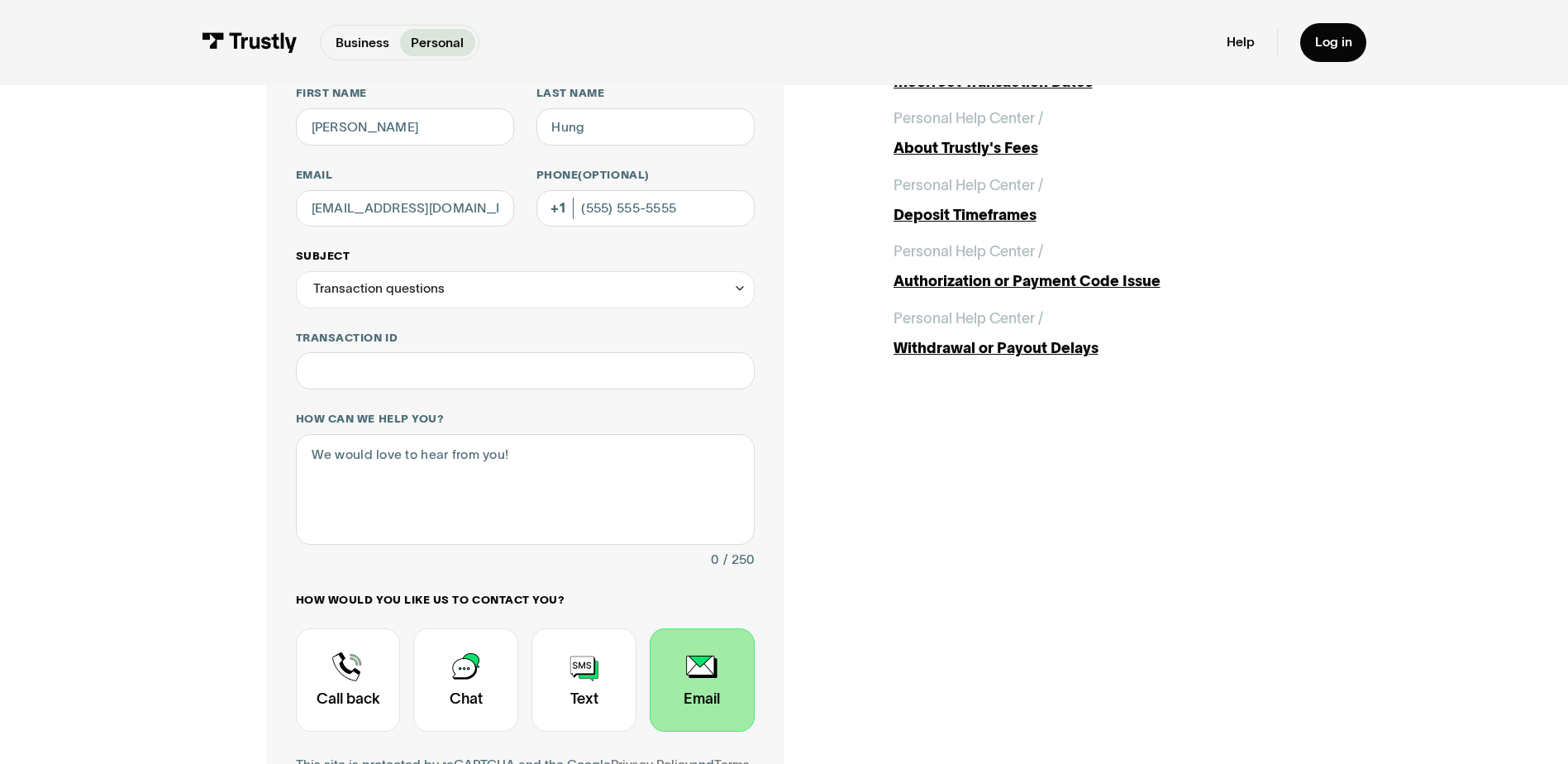
click at [443, 302] on div "Transaction questions" at bounding box center [525, 290] width 459 height 37
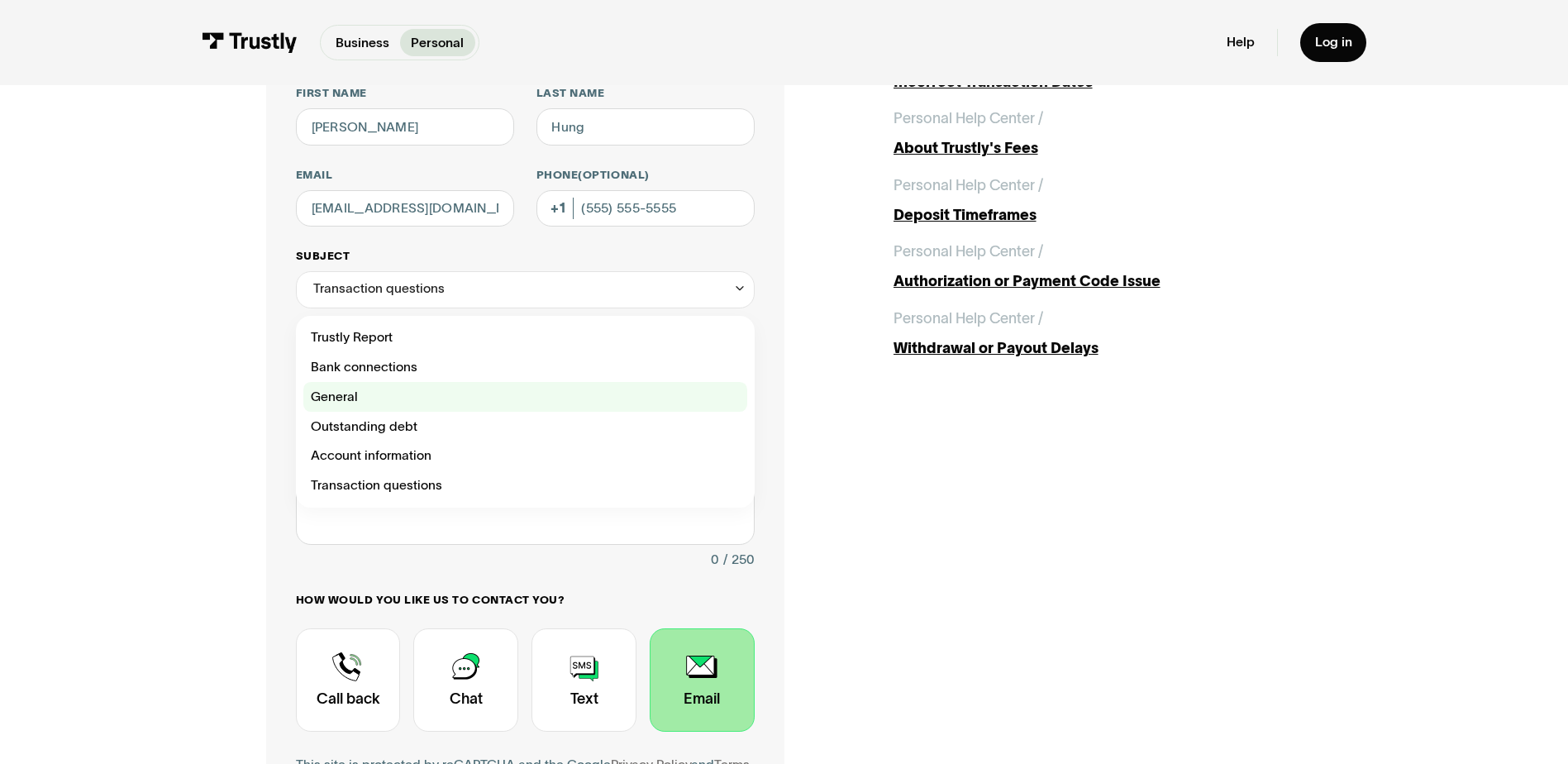
click at [378, 398] on div "Contact Trustly Support" at bounding box center [525, 397] width 444 height 30
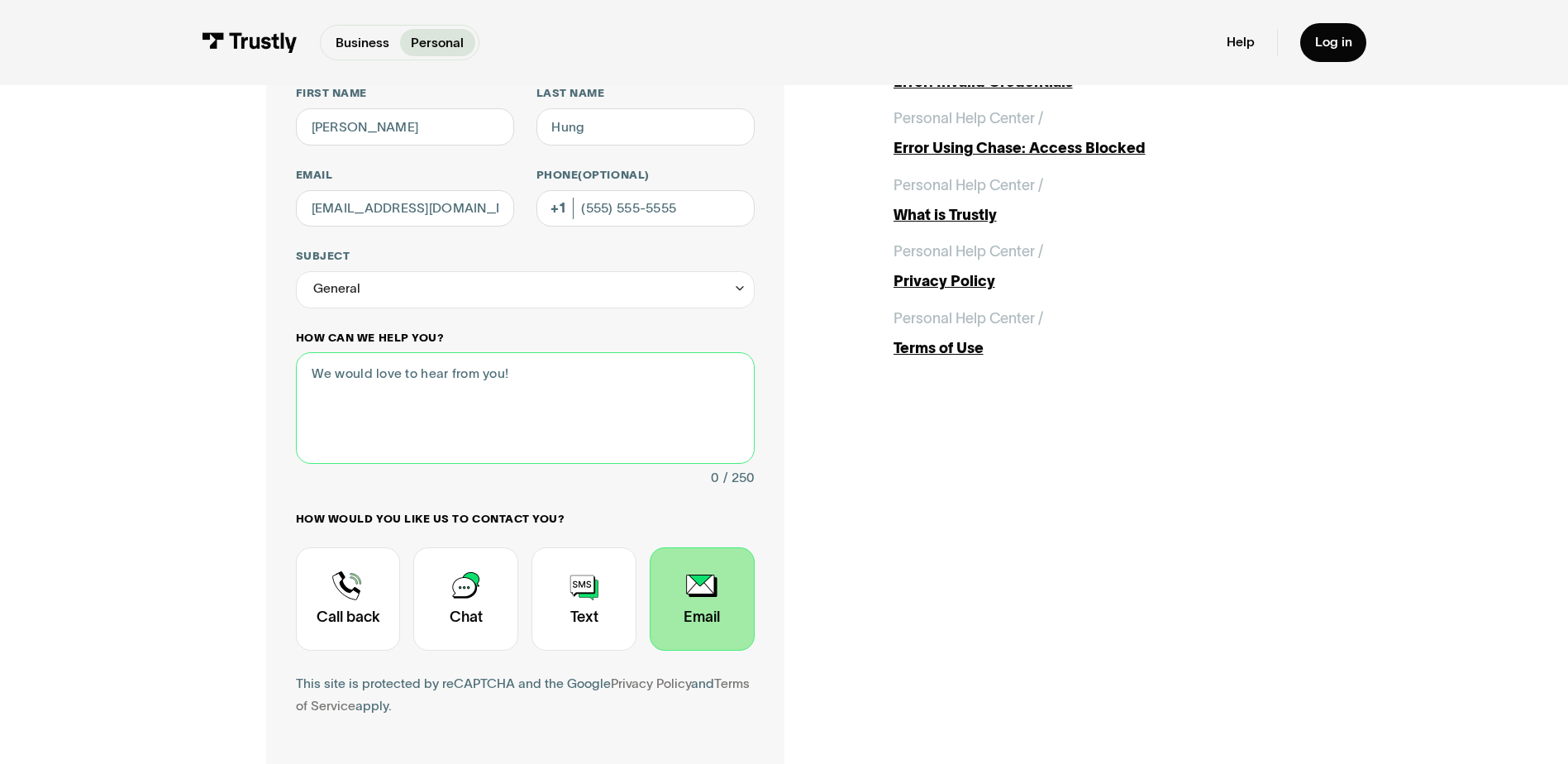
click at [379, 402] on textarea "How can we help you?" at bounding box center [525, 407] width 459 height 111
click at [395, 294] on div "General" at bounding box center [525, 290] width 459 height 37
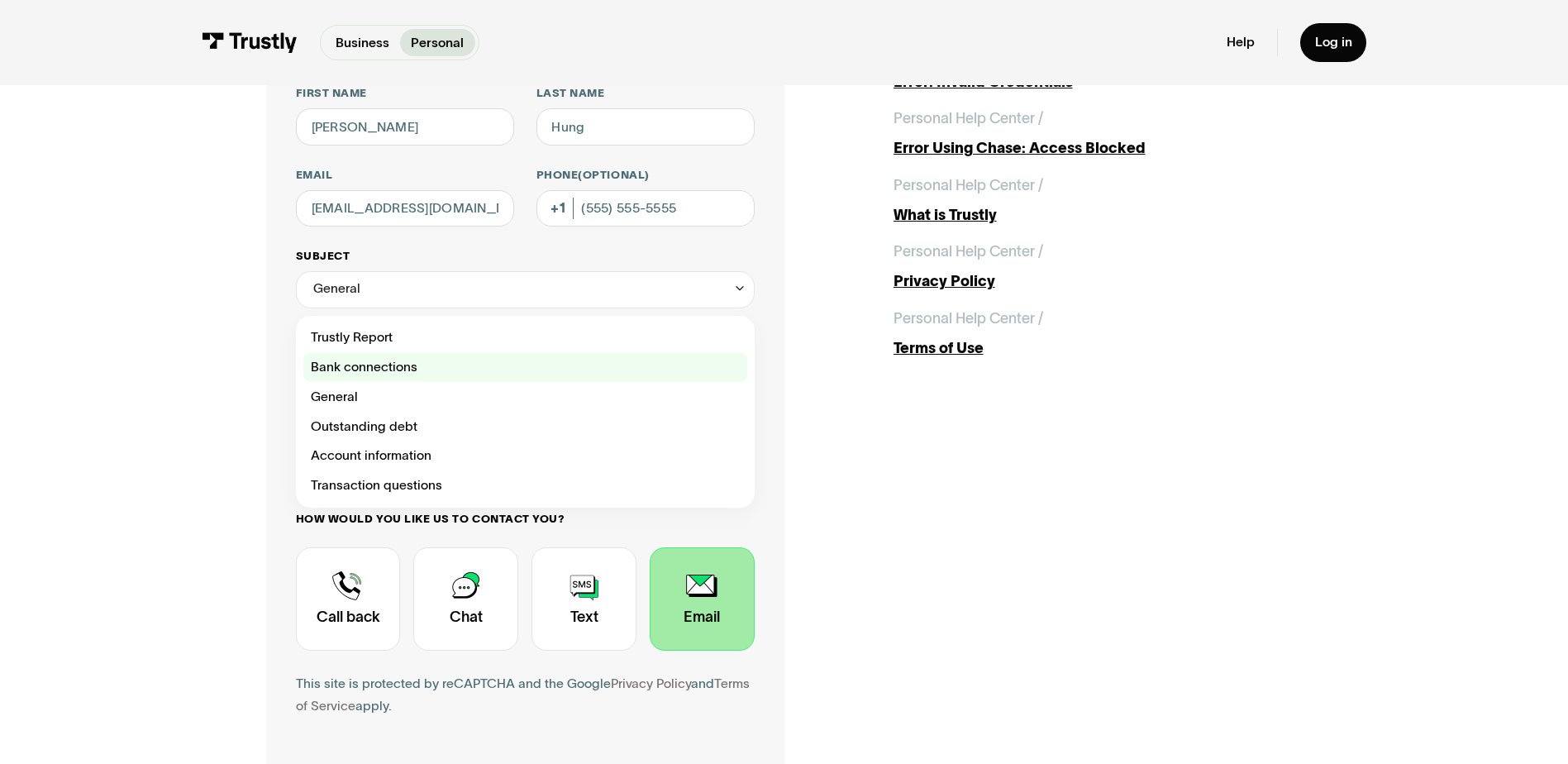
click at [390, 371] on div "Contact Trustly Support" at bounding box center [525, 367] width 444 height 30
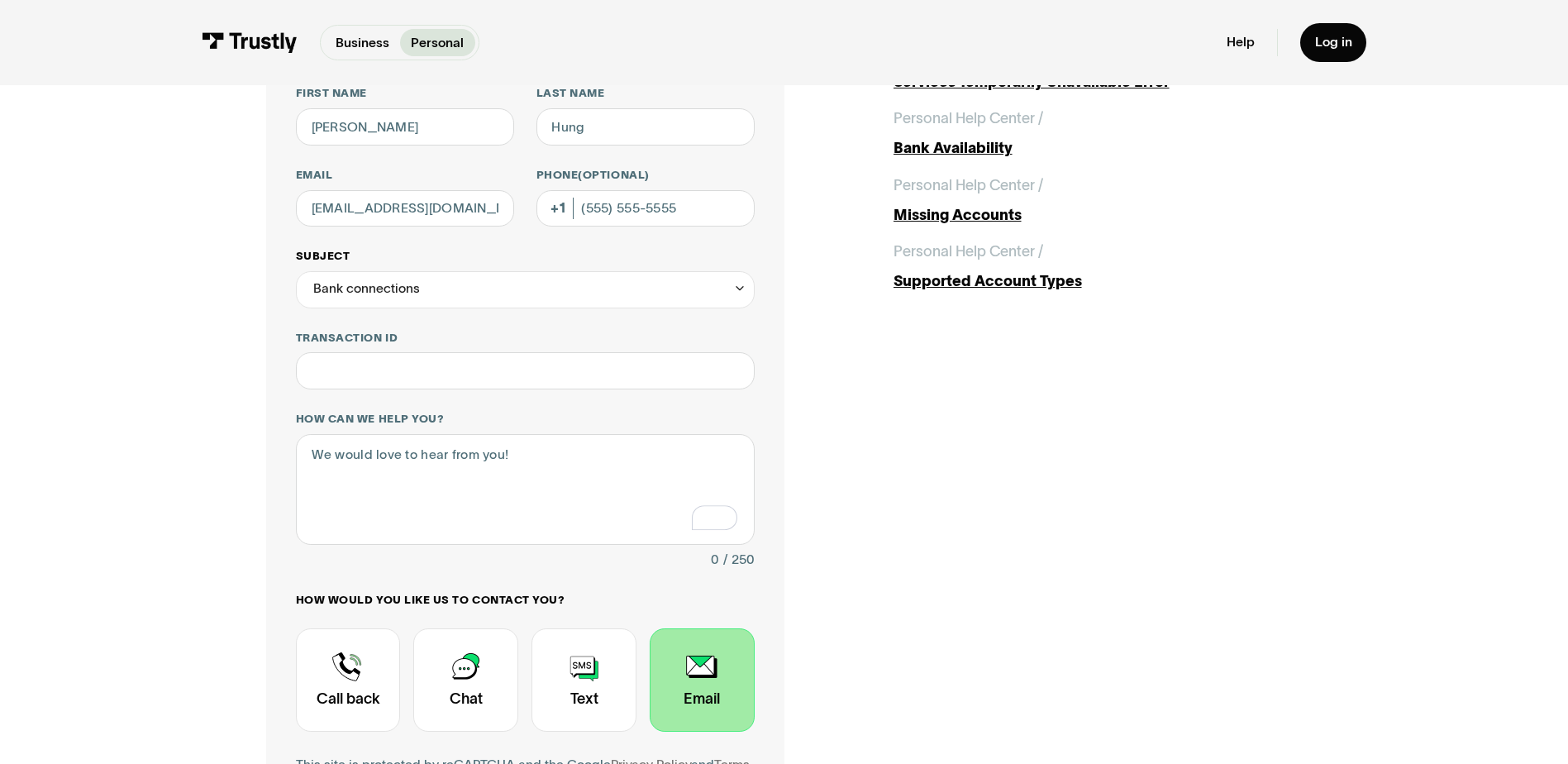
click at [402, 300] on div "Bank connections" at bounding box center [366, 288] width 107 height 22
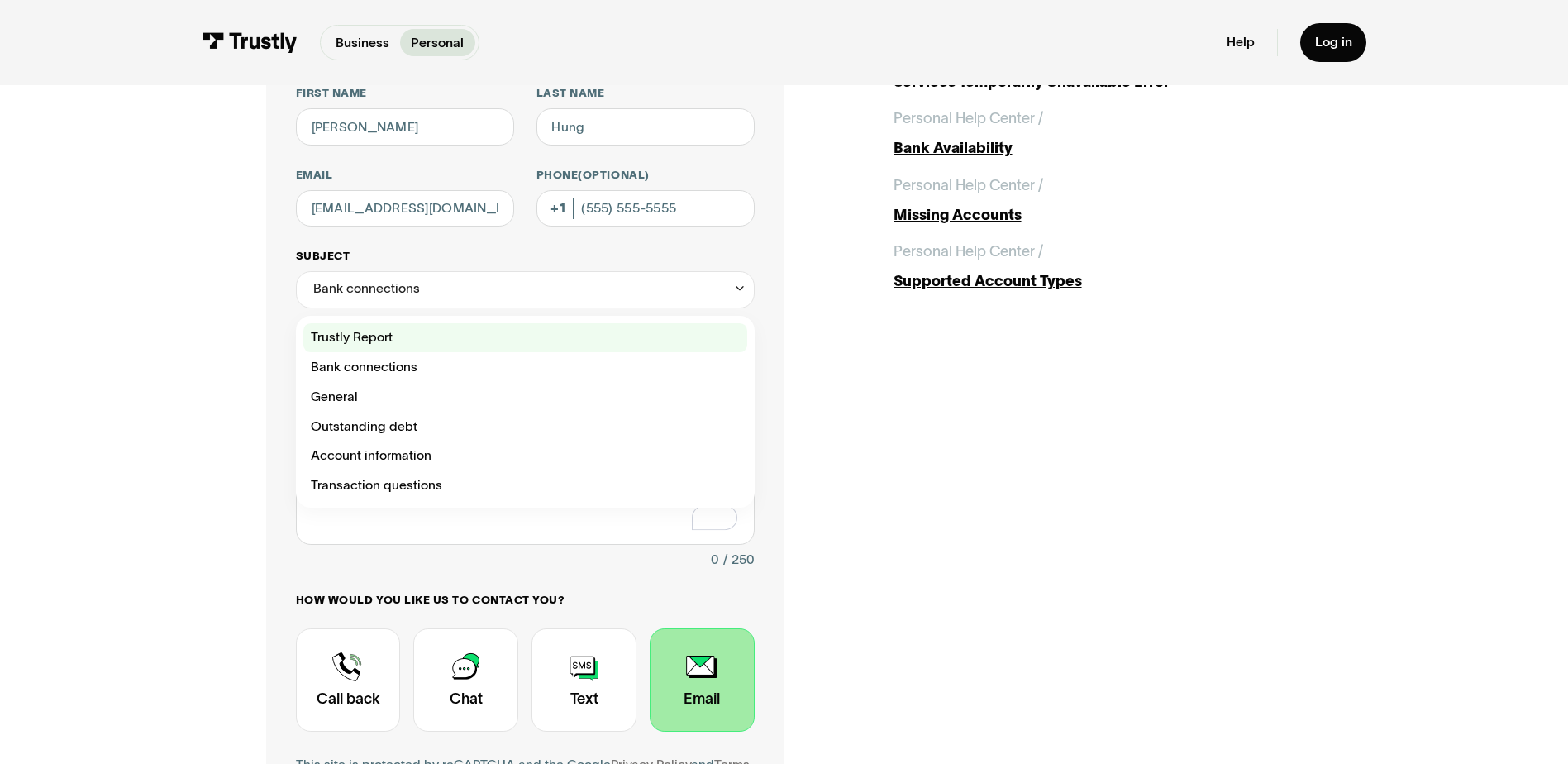
click at [402, 339] on div "Contact Trustly Support" at bounding box center [525, 339] width 444 height 30
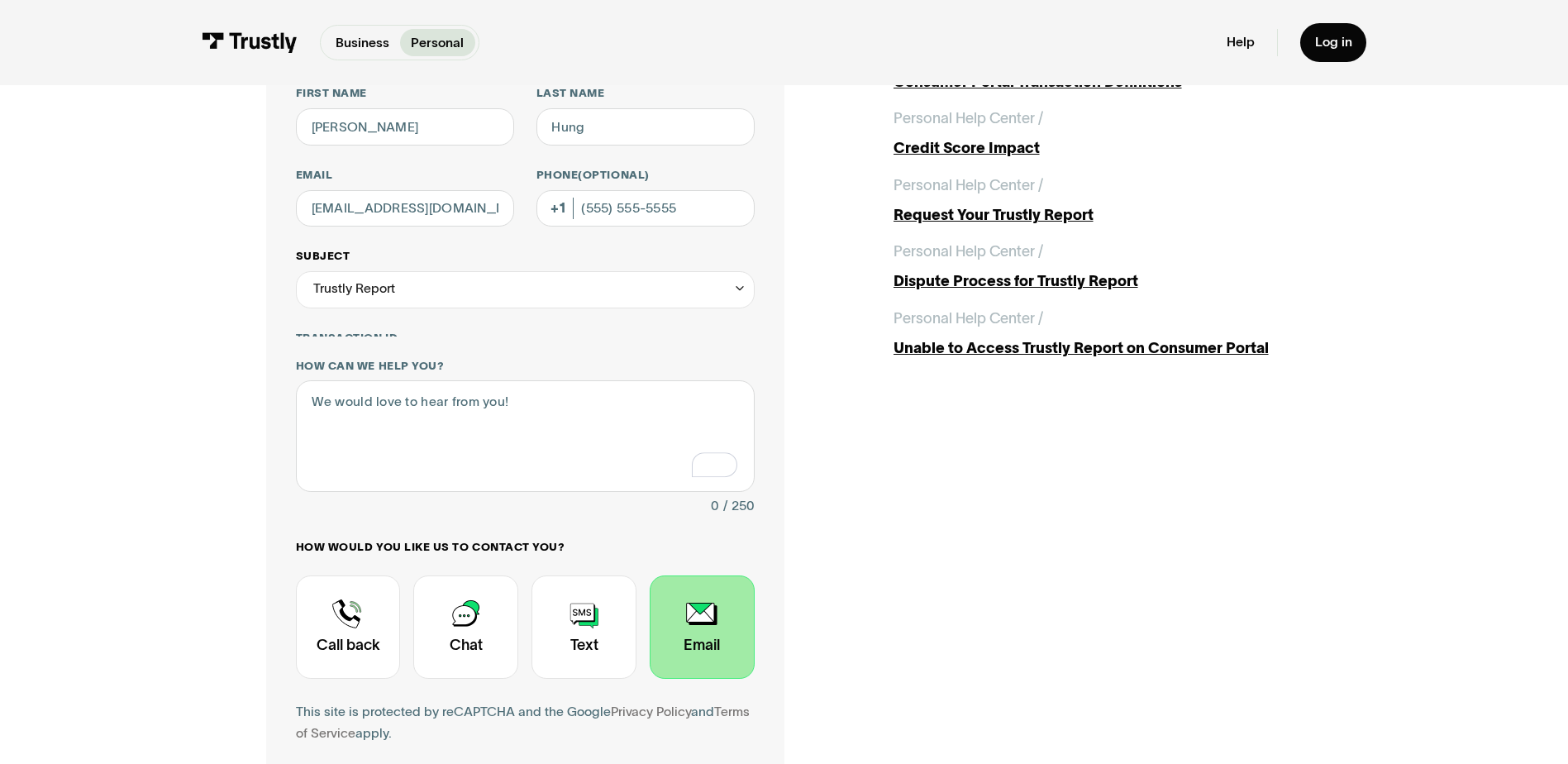
click at [409, 298] on div "Trustly Report" at bounding box center [525, 290] width 459 height 37
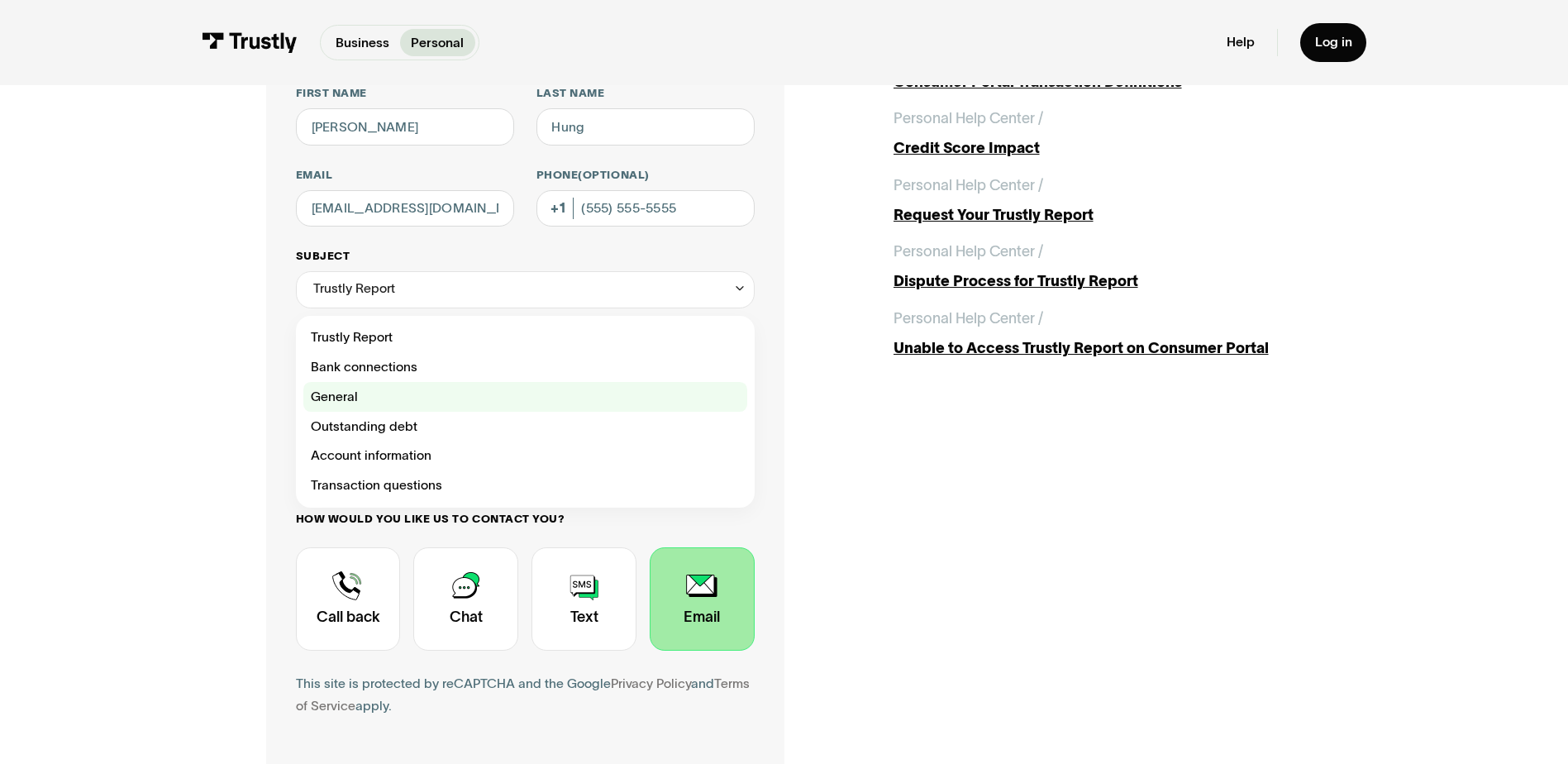
click at [409, 390] on div "Contact Trustly Support" at bounding box center [525, 397] width 444 height 30
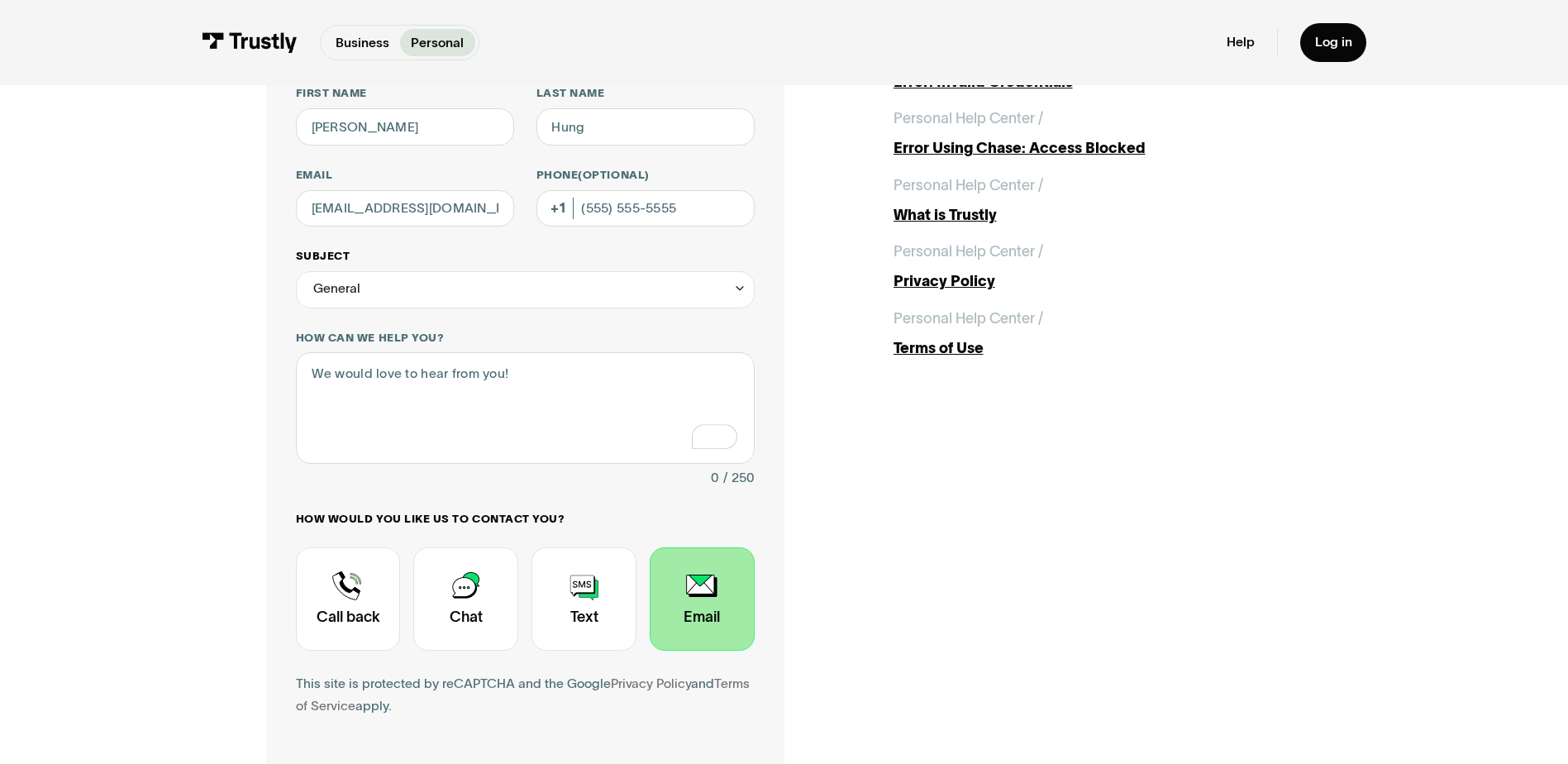
click at [437, 297] on div "General" at bounding box center [525, 290] width 459 height 37
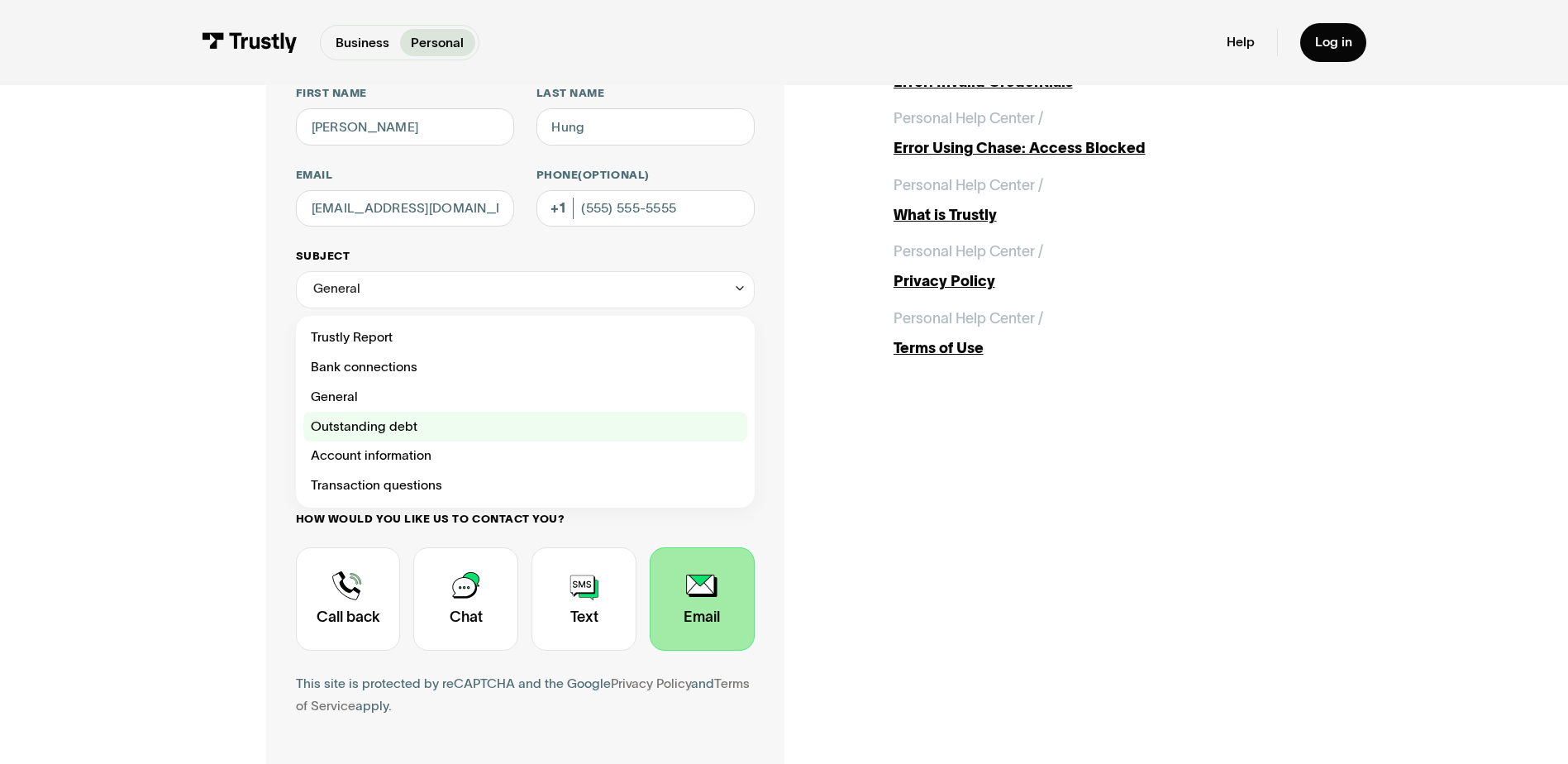
click at [411, 430] on div "Contact Trustly Support" at bounding box center [525, 427] width 444 height 30
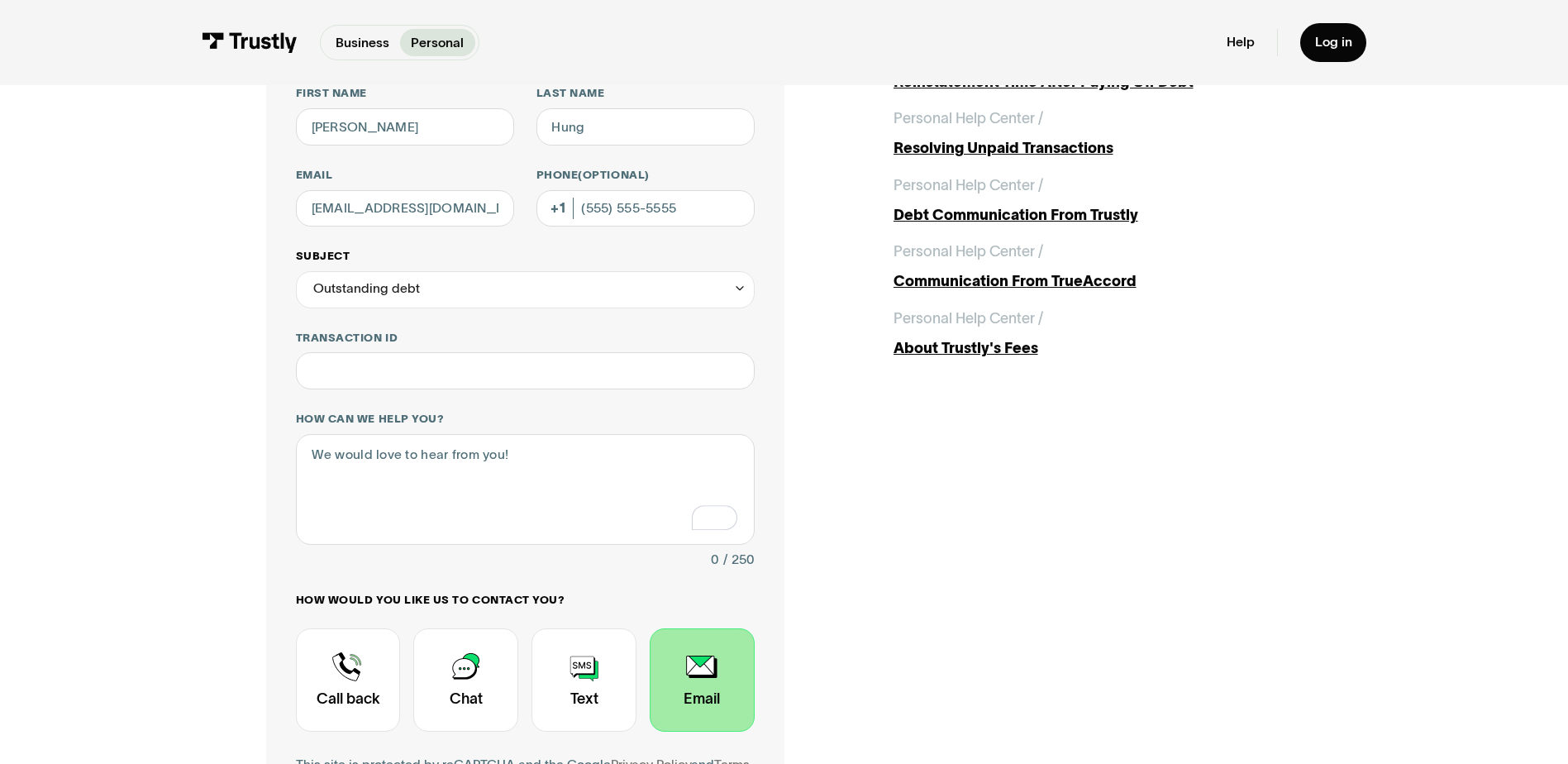
click at [422, 306] on div "Outstanding debt" at bounding box center [525, 290] width 459 height 37
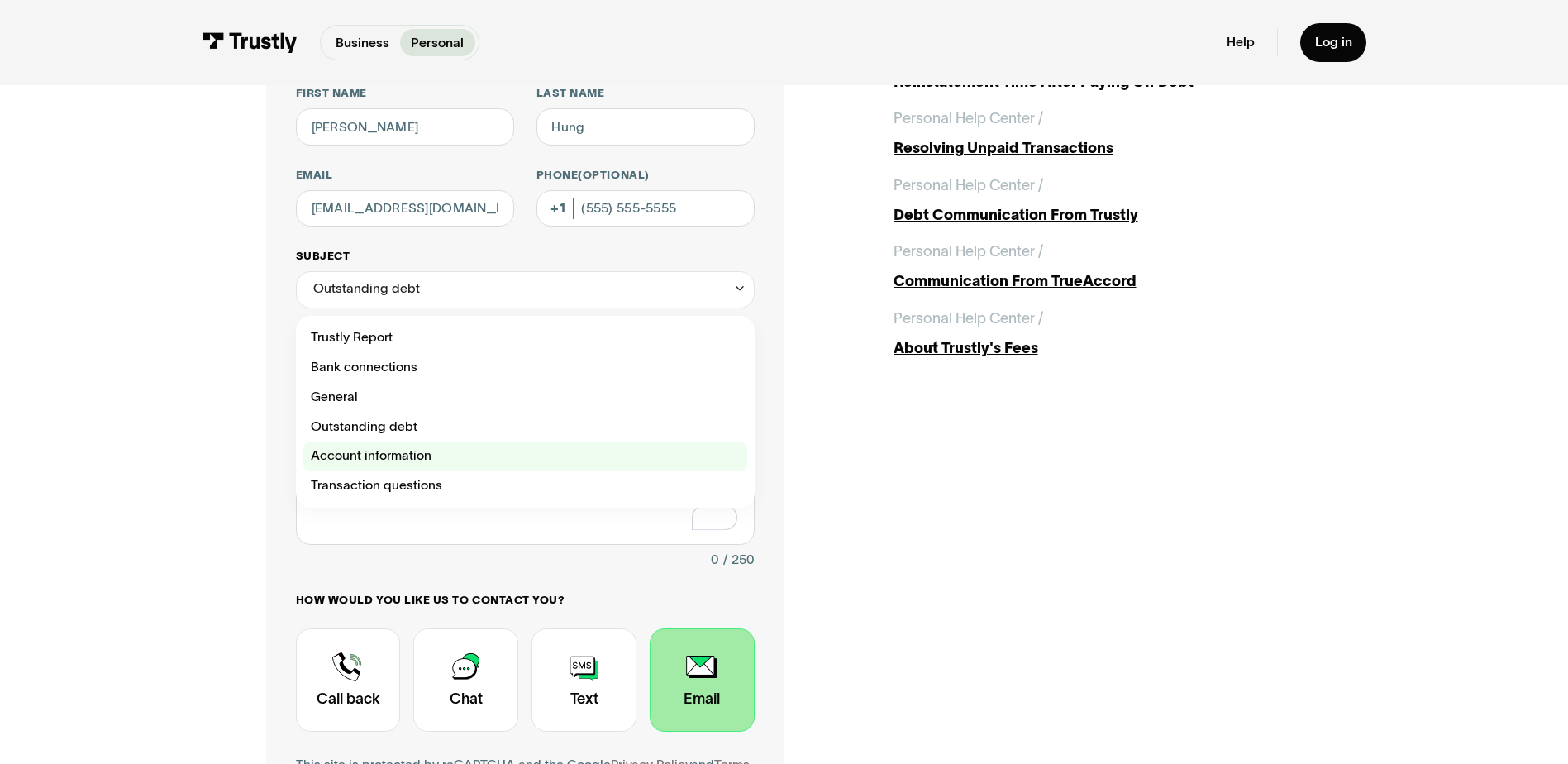
click at [392, 452] on div "Contact Trustly Support" at bounding box center [525, 456] width 444 height 30
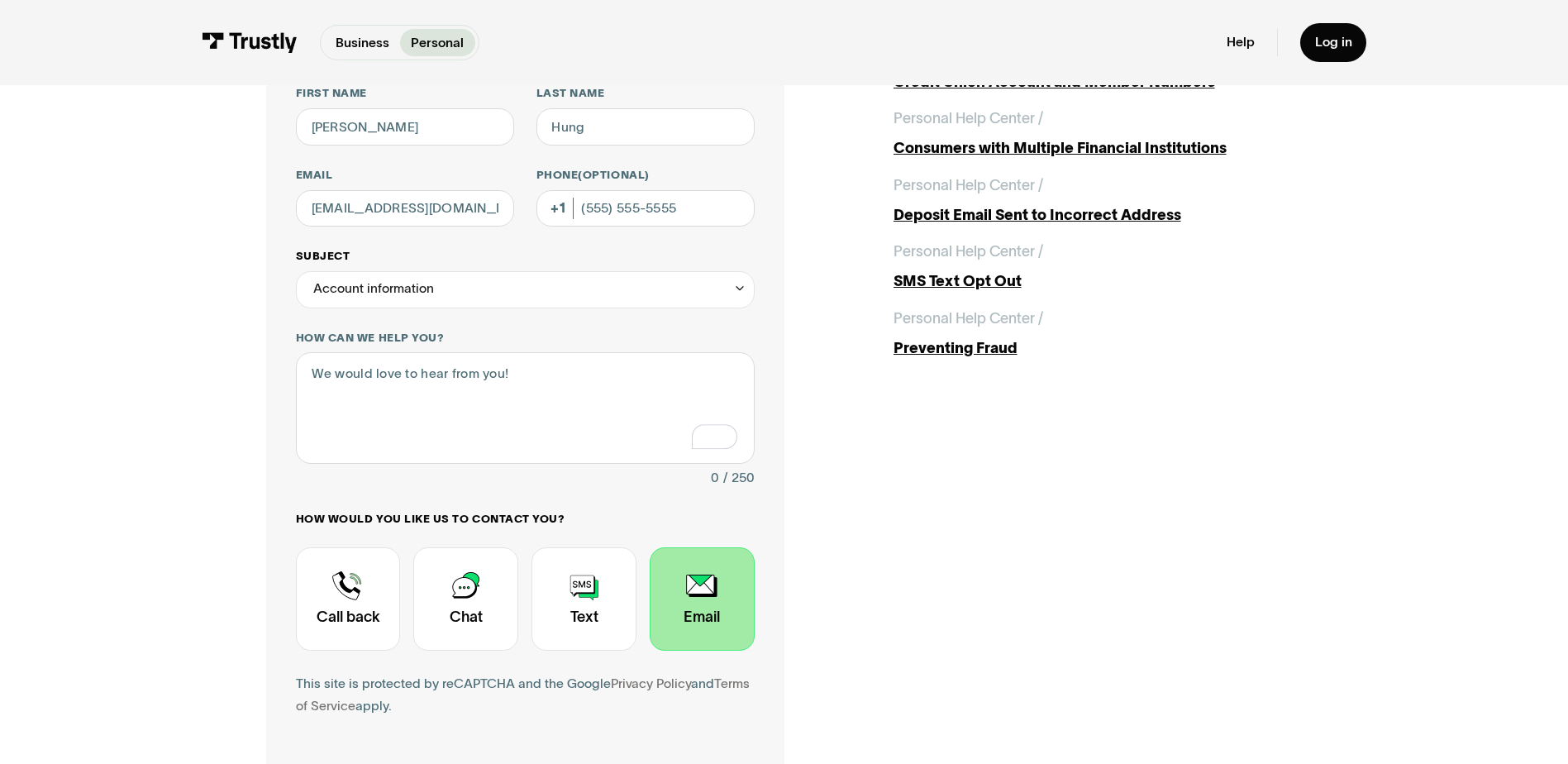
click at [437, 309] on div "Account information" at bounding box center [525, 290] width 459 height 37
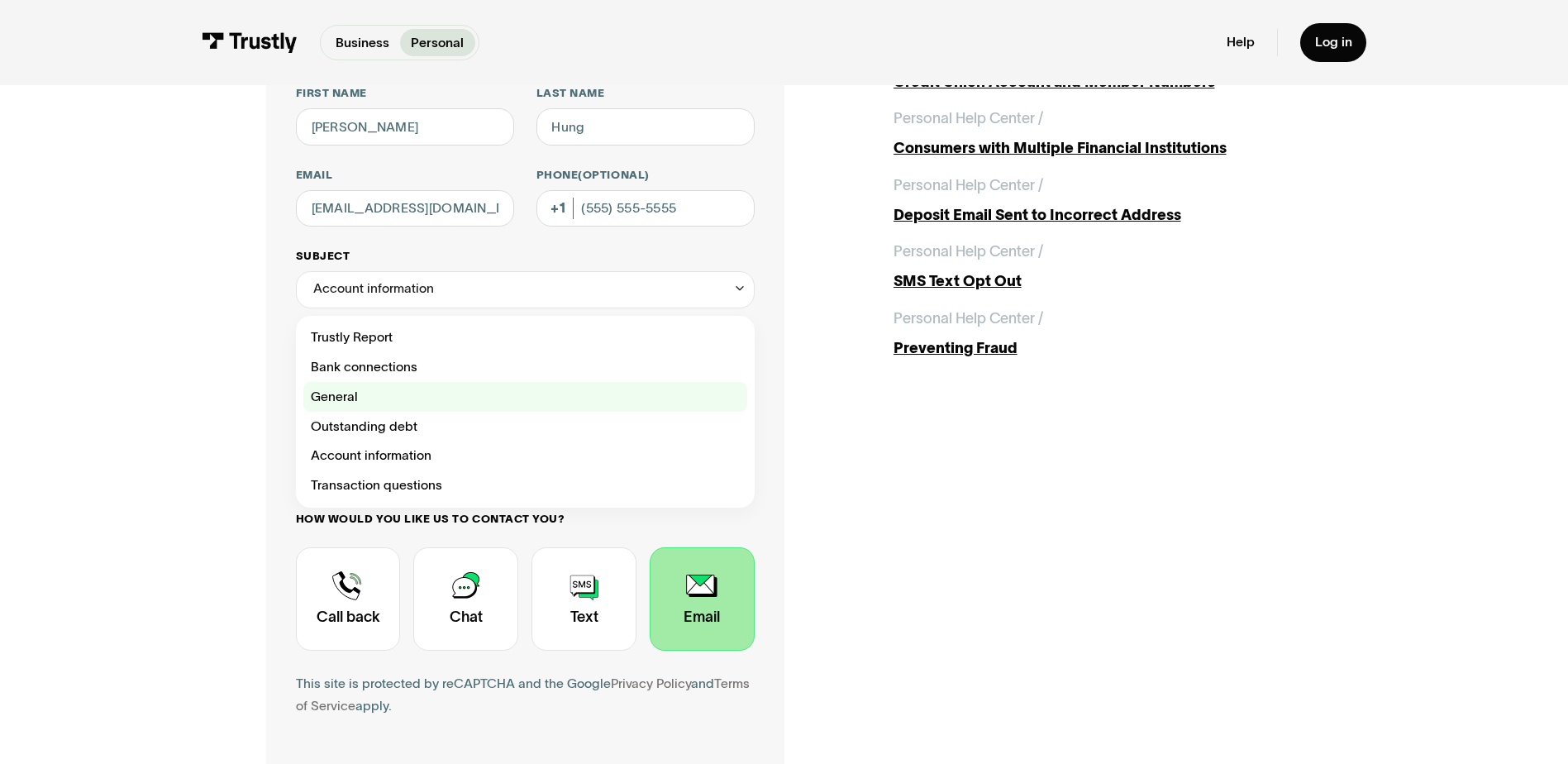
click at [431, 396] on div "Contact Trustly Support" at bounding box center [525, 397] width 444 height 30
type input "*******"
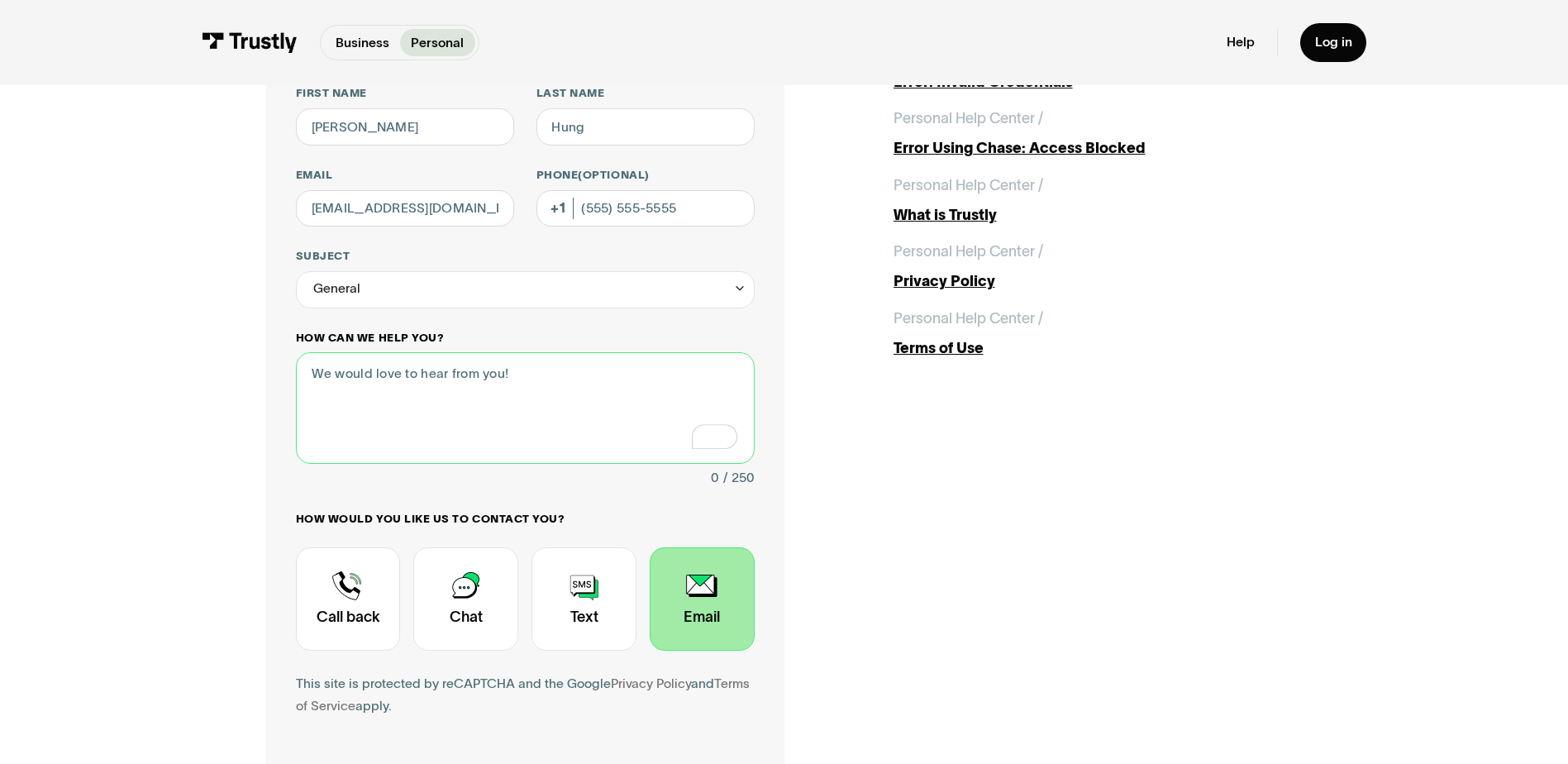
click at [425, 409] on textarea "How can we help you?" at bounding box center [525, 407] width 459 height 111
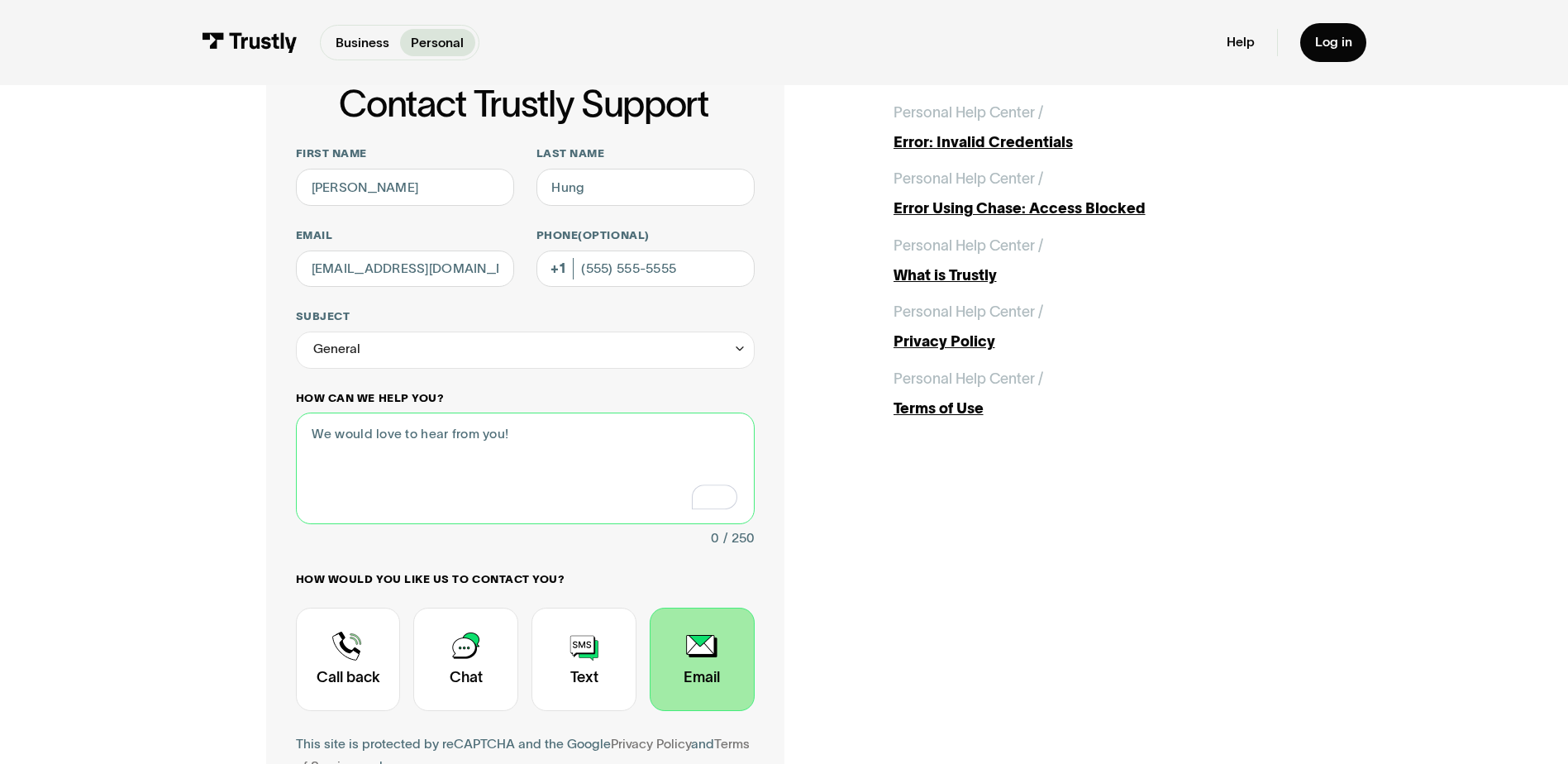
scroll to position [82, 0]
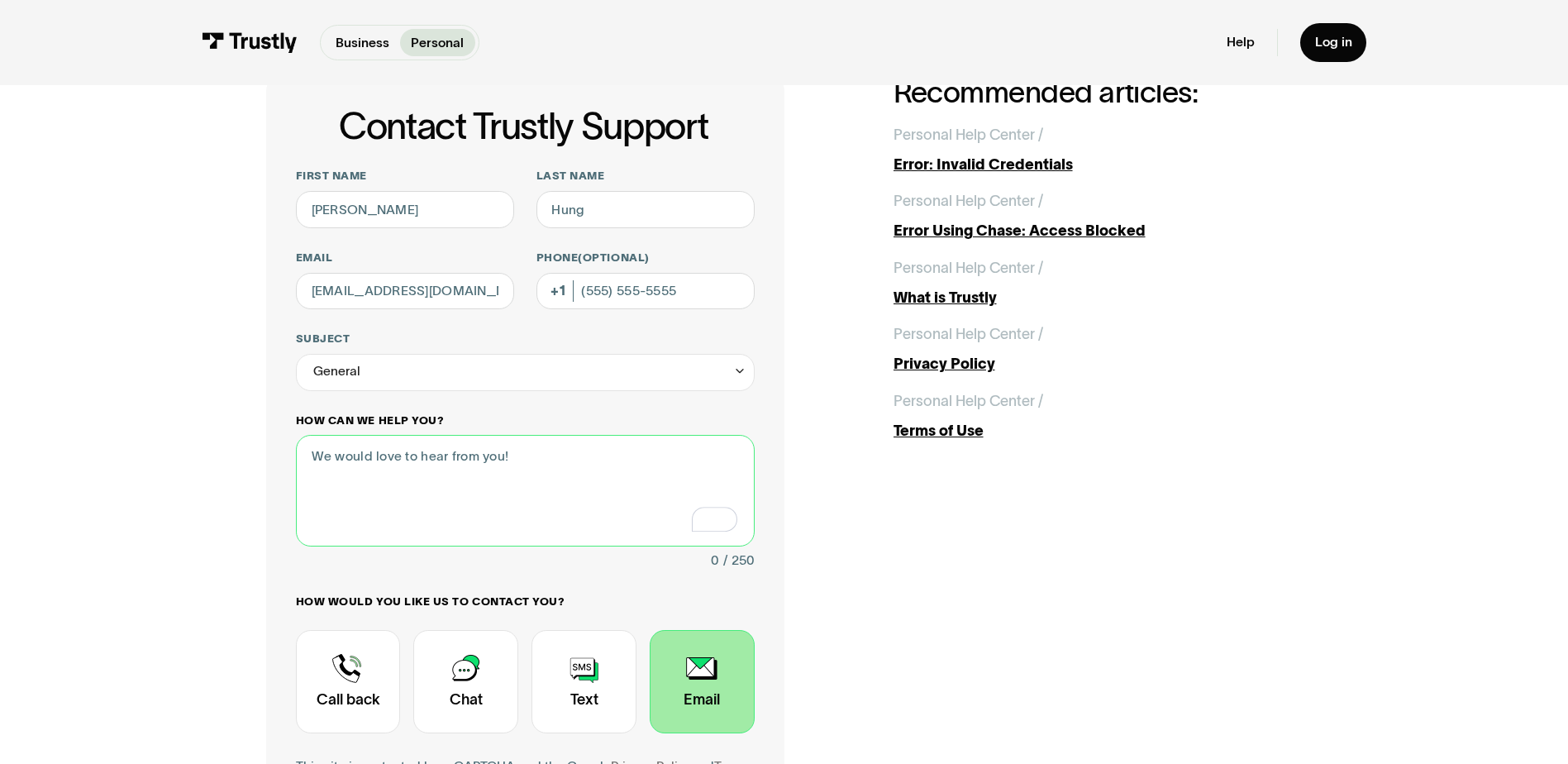
click at [429, 466] on textarea "How can we help you?" at bounding box center [525, 490] width 459 height 111
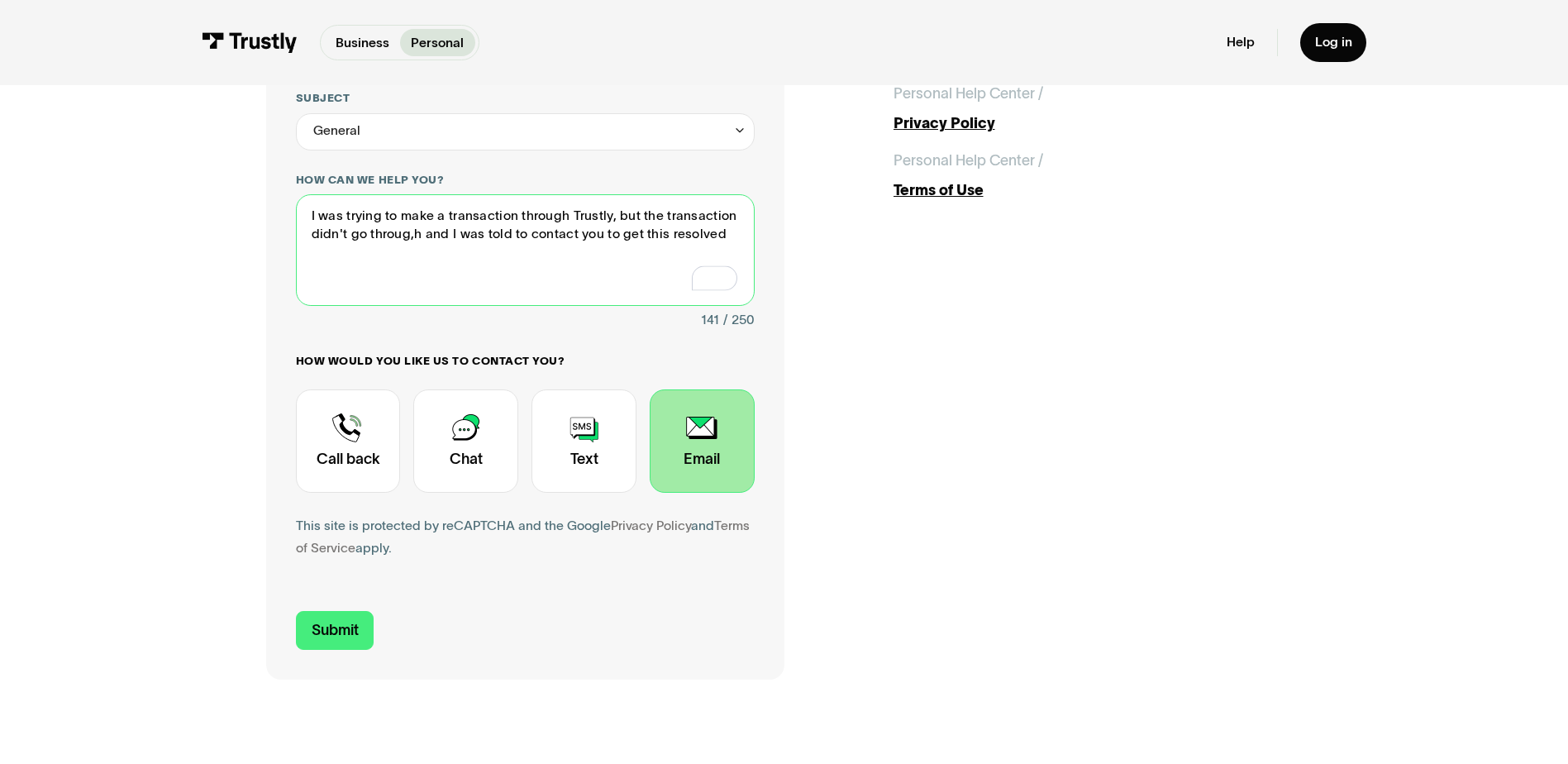
scroll to position [331, 0]
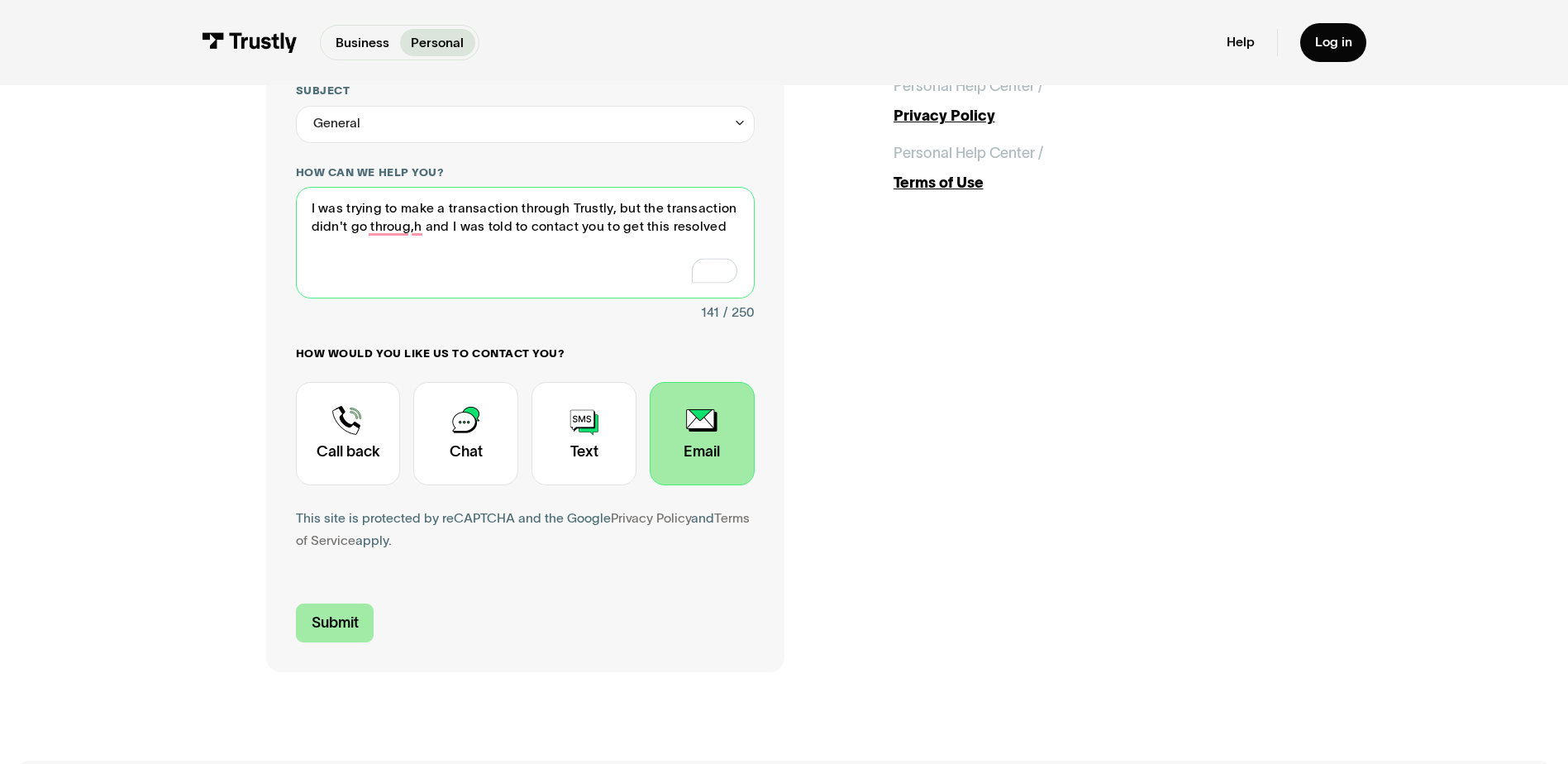
type textarea "I was trying to make a transaction through Trustly, but the transaction didn't …"
click at [336, 609] on input "Submit" at bounding box center [335, 623] width 79 height 39
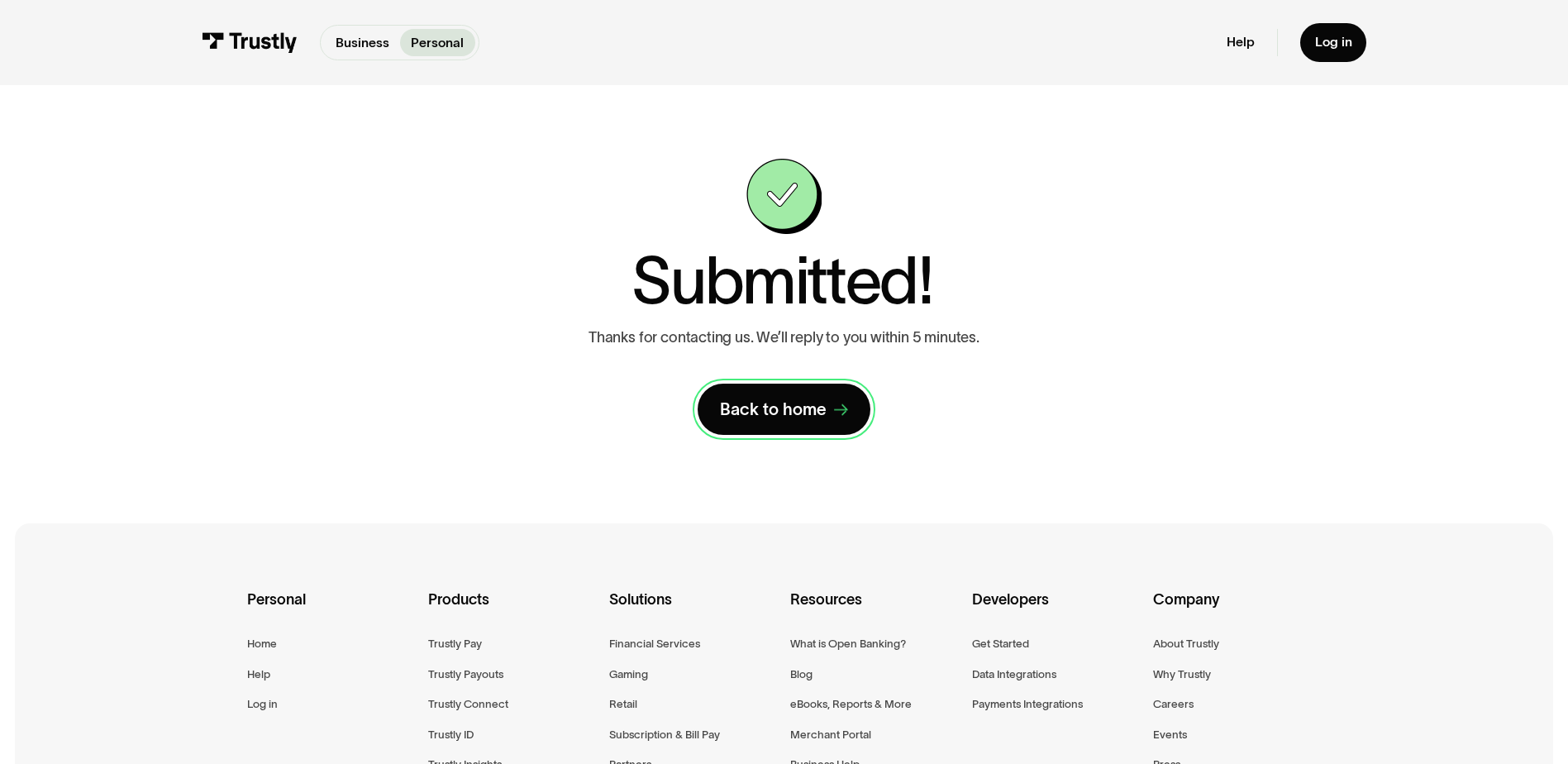
click at [783, 424] on link "Back to home" at bounding box center [784, 409] width 173 height 51
